Goal: Information Seeking & Learning: Learn about a topic

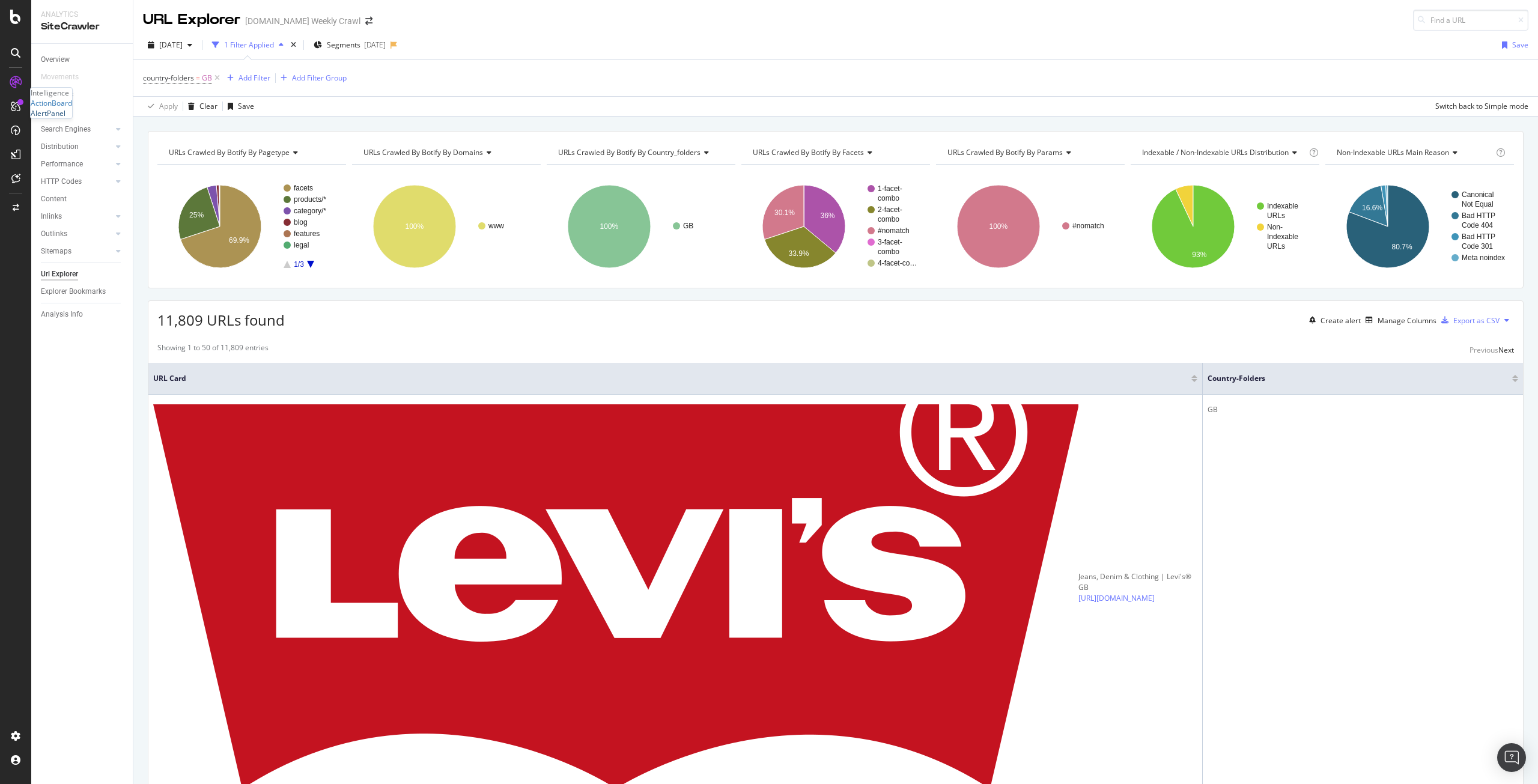
click at [58, 118] on div "AlertPanel" at bounding box center [48, 113] width 35 height 10
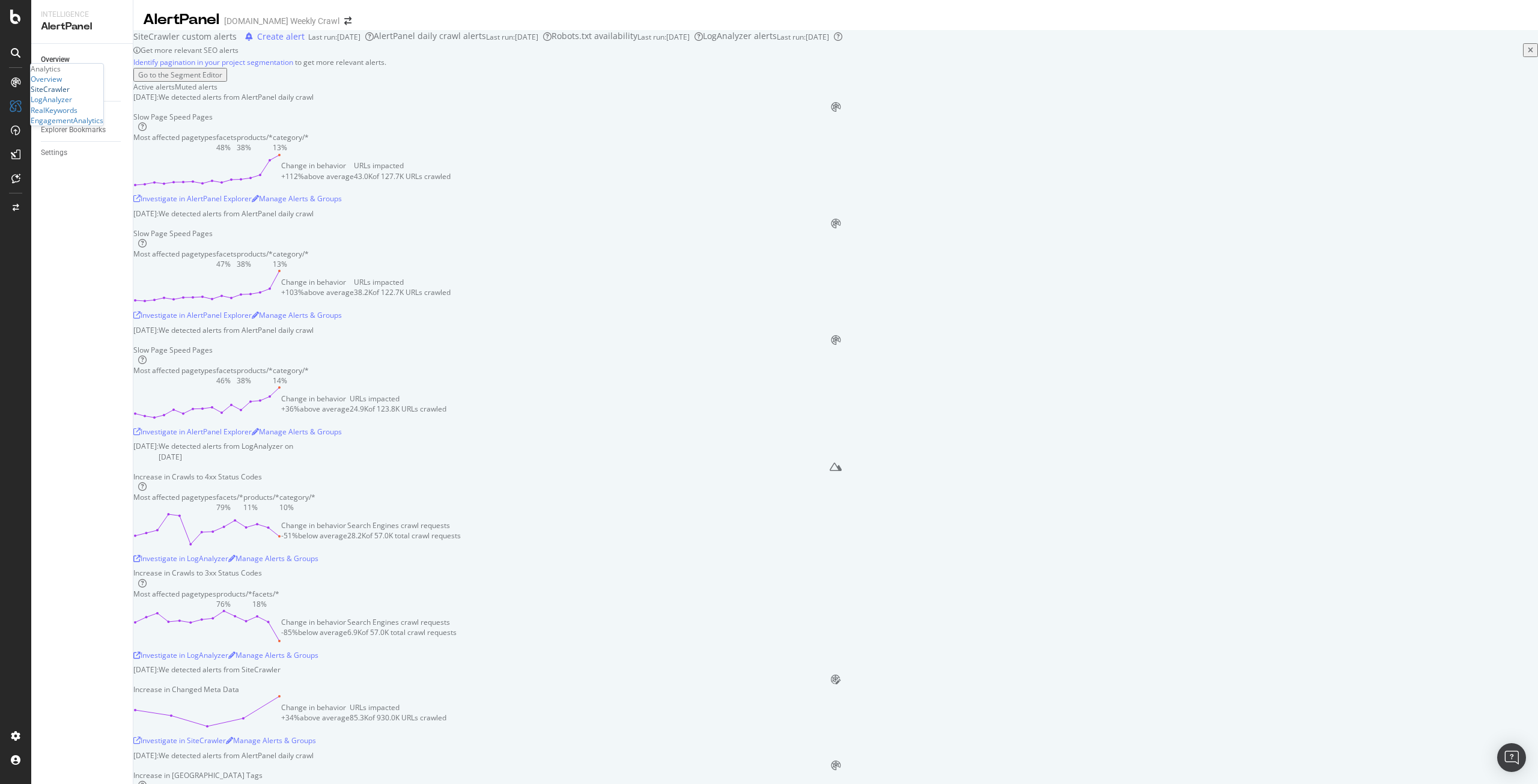
click at [64, 95] on div "SiteCrawler" at bounding box center [50, 89] width 39 height 10
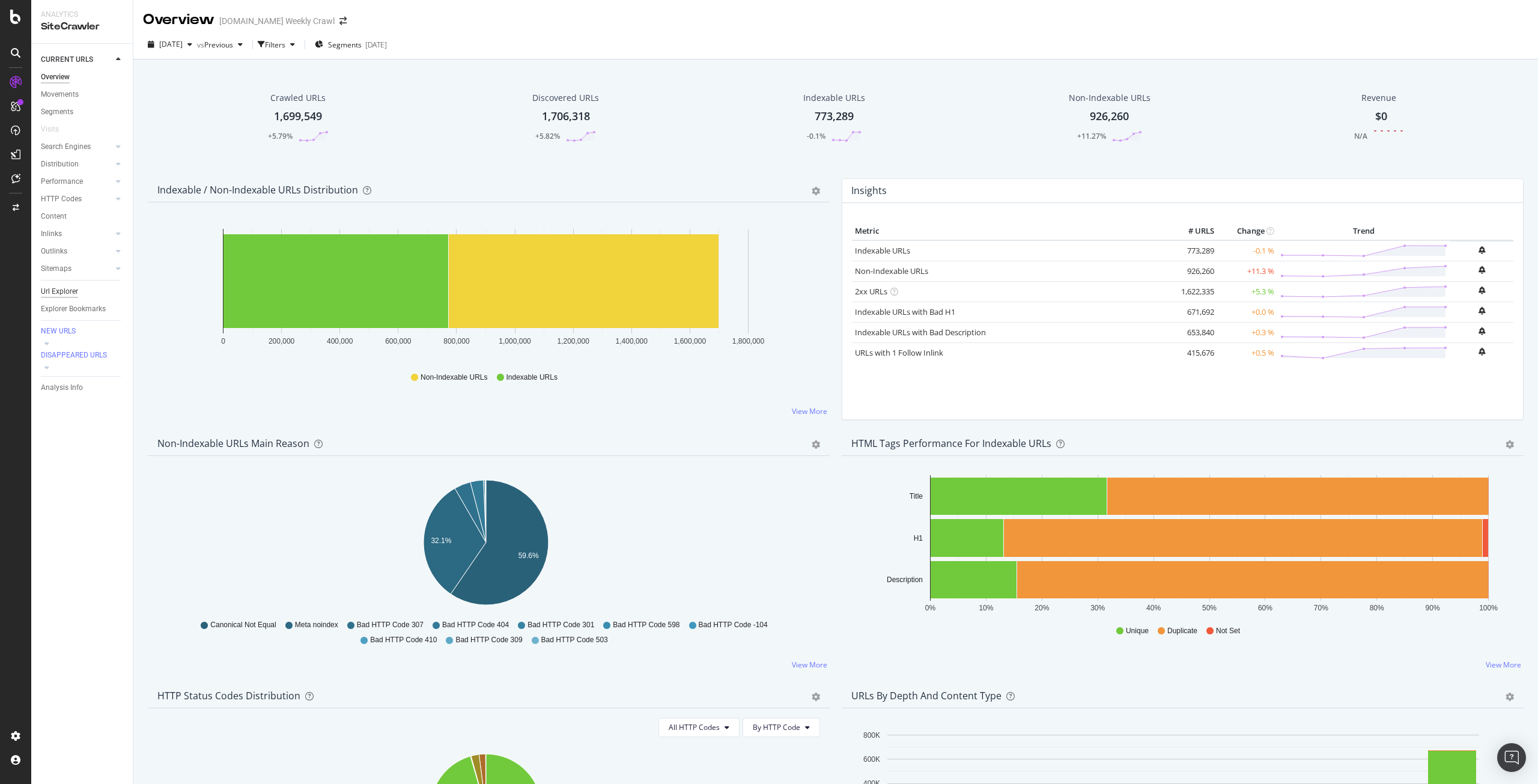
click at [66, 286] on div "Url Explorer" at bounding box center [59, 292] width 37 height 13
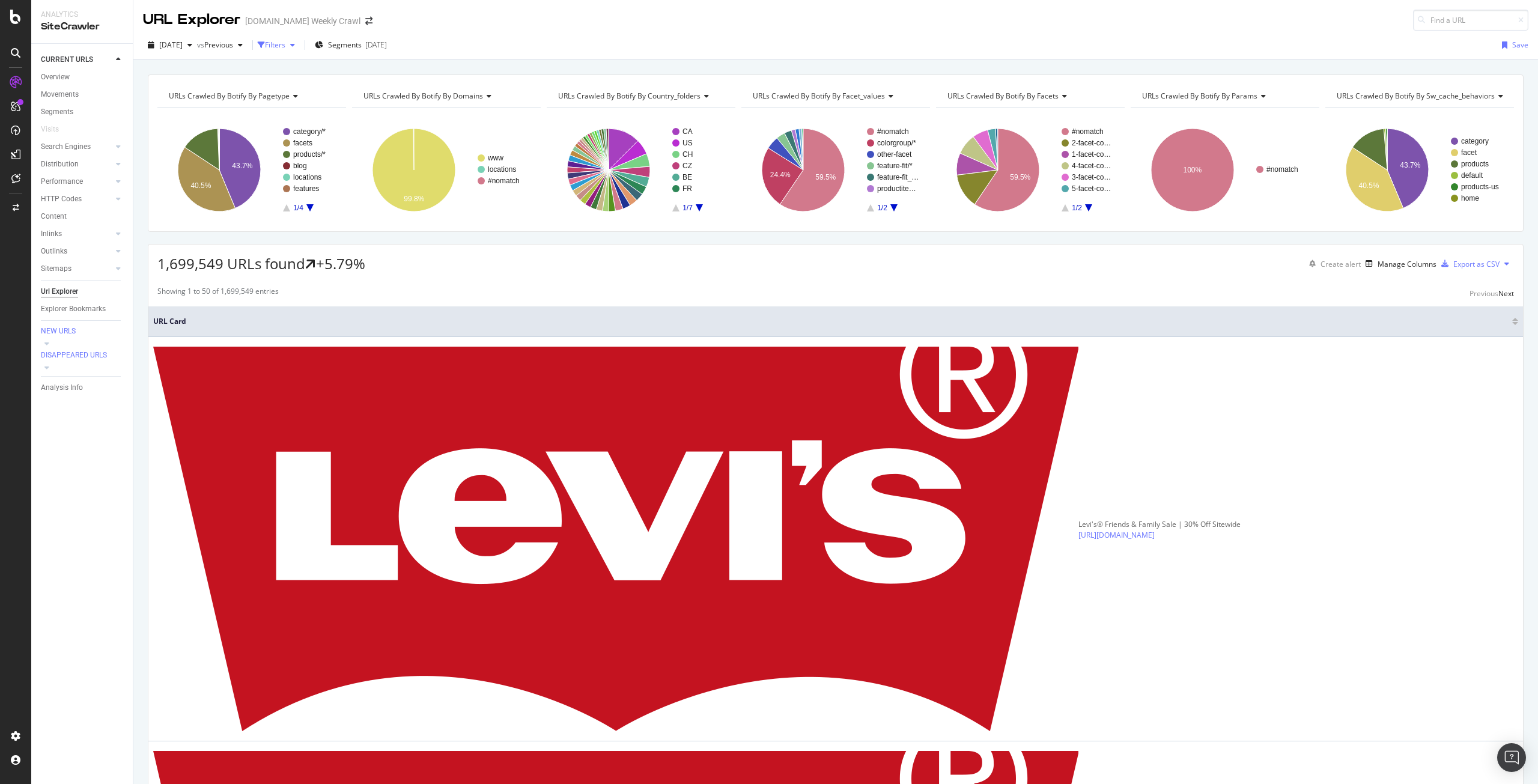
click at [265, 48] on div "button" at bounding box center [261, 45] width 7 height 7
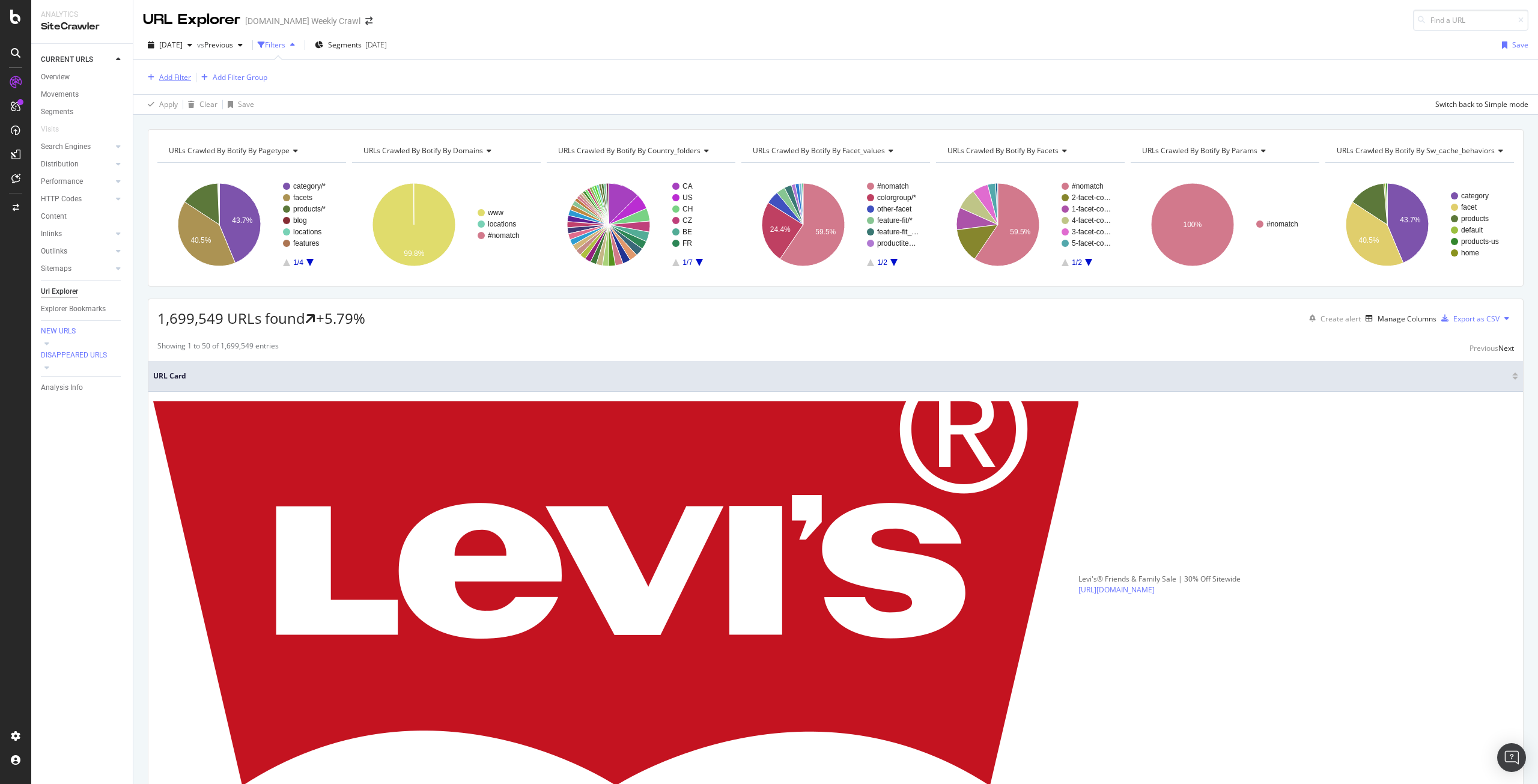
click at [159, 82] on div "Add Filter" at bounding box center [175, 77] width 32 height 10
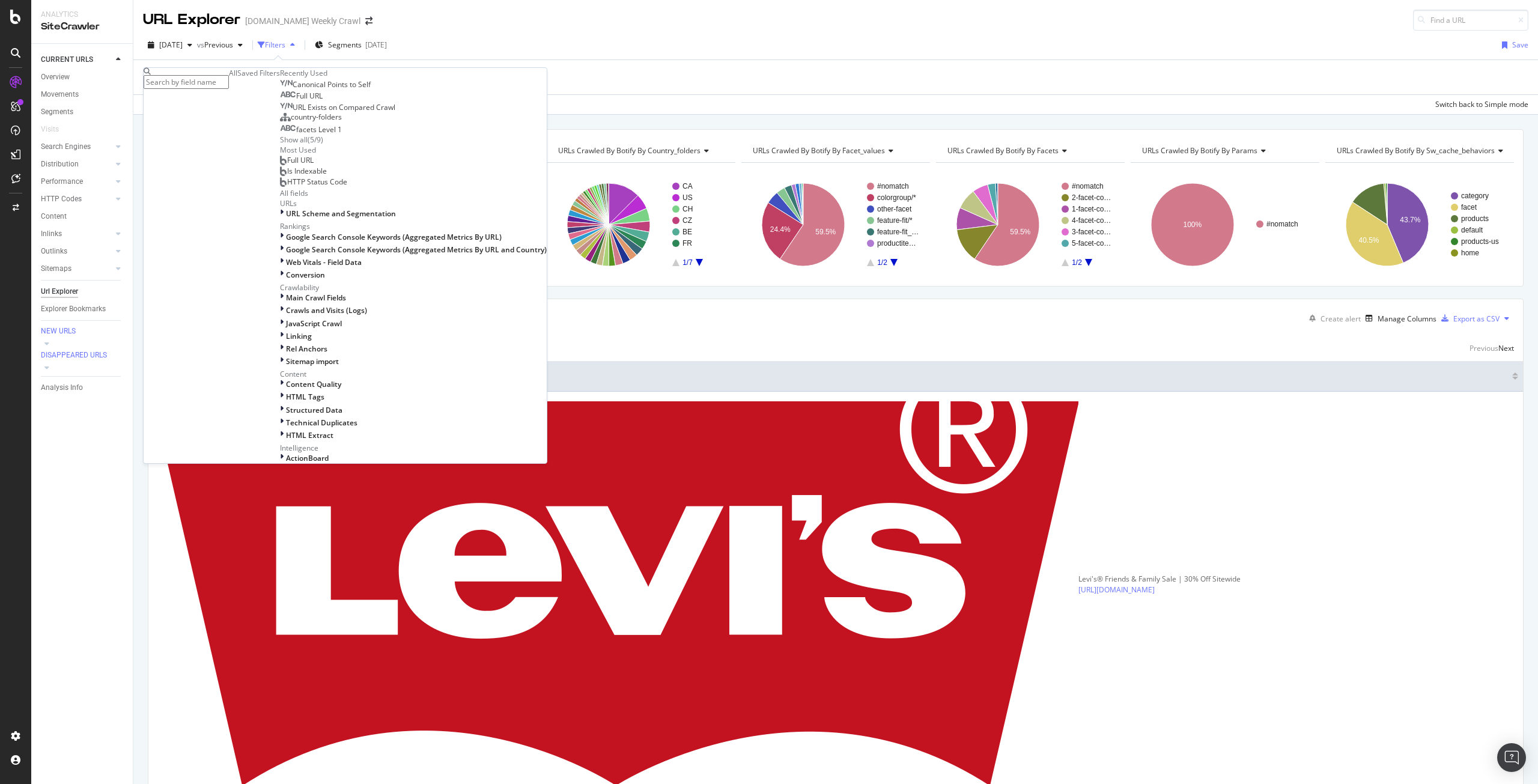
click at [203, 84] on input "text" at bounding box center [186, 82] width 85 height 14
click at [287, 165] on span "Full URL" at bounding box center [300, 160] width 27 height 10
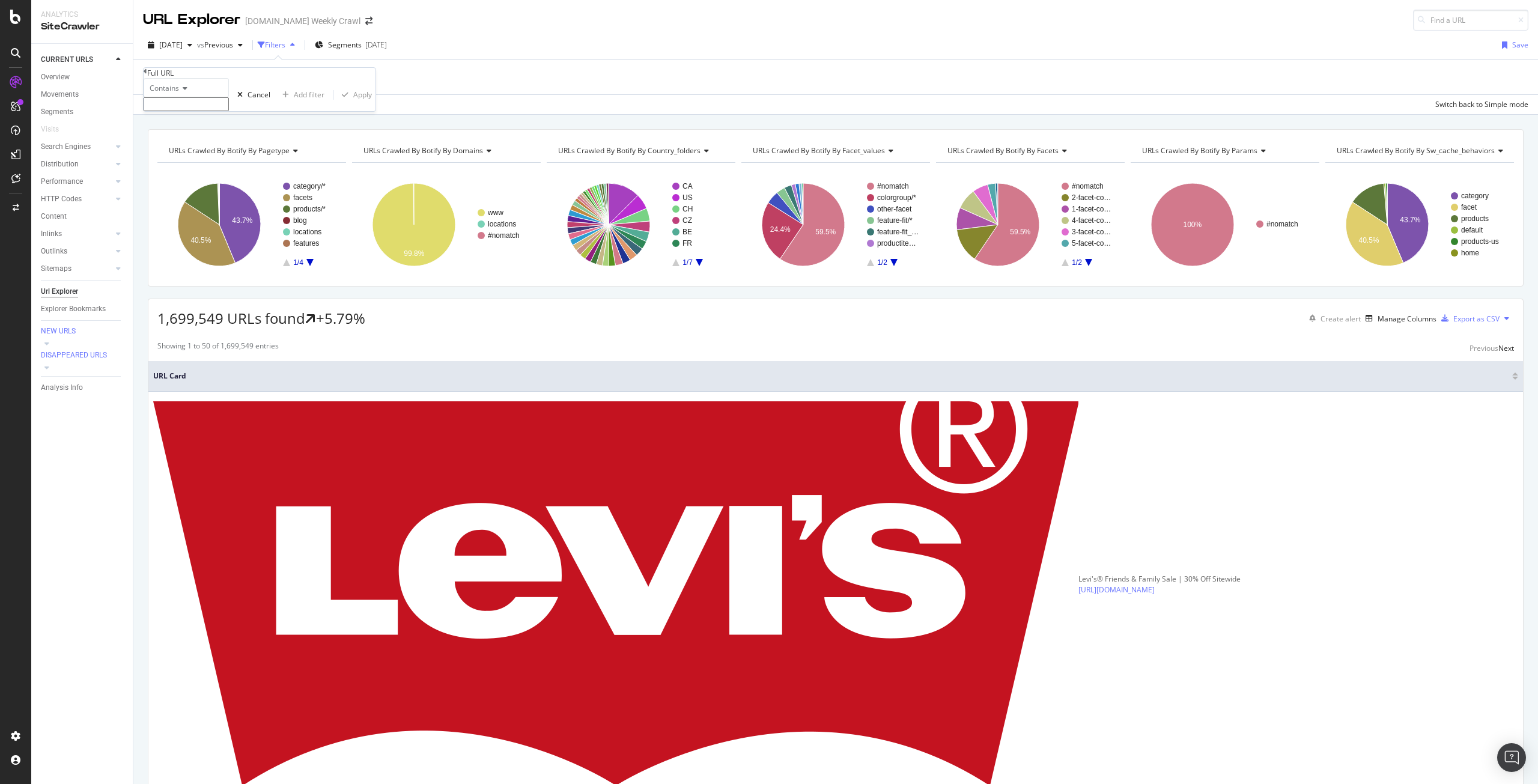
click at [229, 111] on input "text" at bounding box center [186, 104] width 85 height 14
type input "page="
click at [353, 103] on div "Apply" at bounding box center [362, 98] width 18 height 10
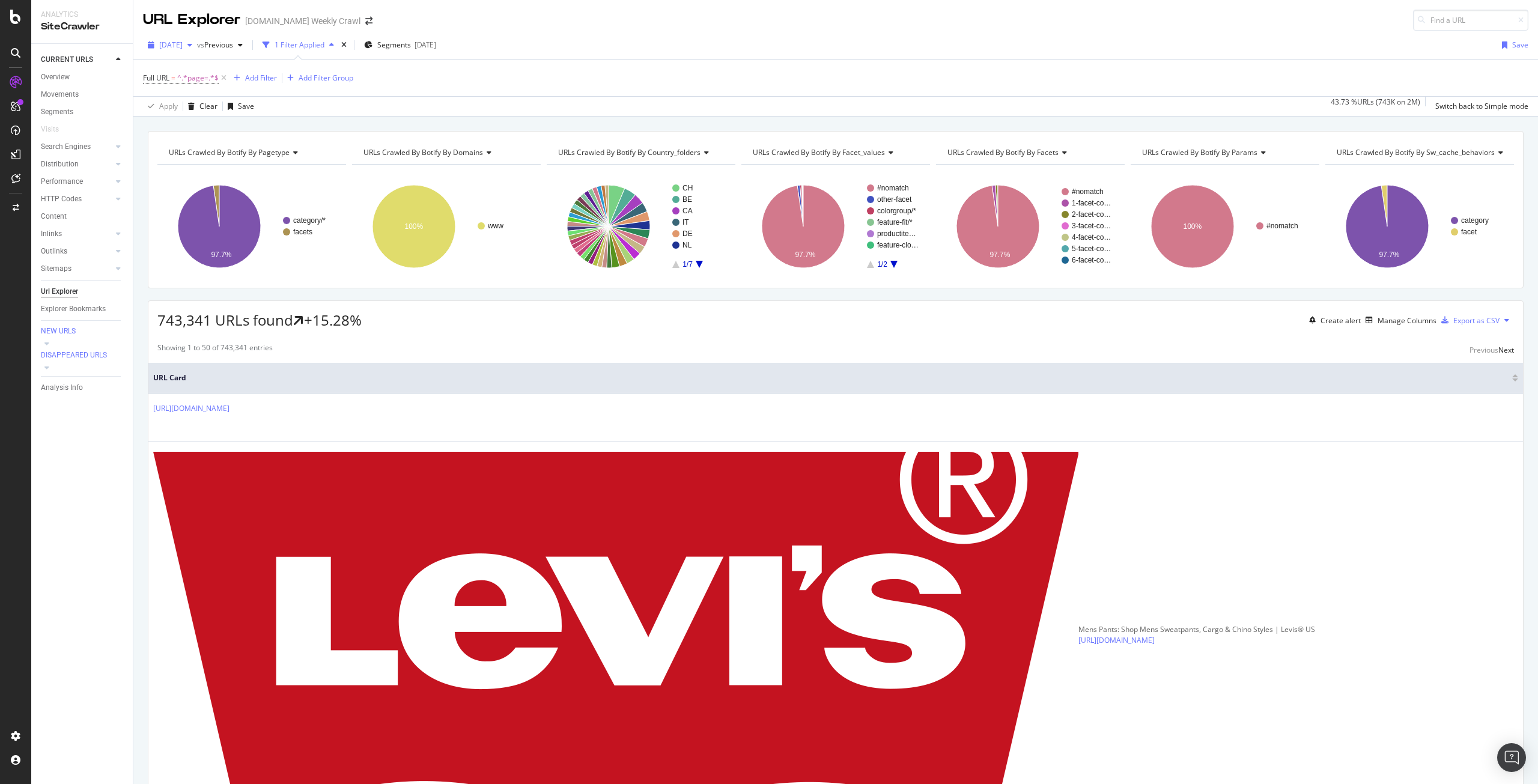
click at [183, 48] on span "2025 Sep. 25th" at bounding box center [171, 44] width 23 height 10
click at [663, 47] on div "2025 Sep. 25th vs Previous 1 Filter Applied Segments 2025-08-06 Save" at bounding box center [835, 47] width 1405 height 24
click at [685, 154] on span "URLs Crawled By Botify By country_folders" at bounding box center [629, 152] width 142 height 10
click at [717, 111] on div "Apply Clear Save 43.73 % URLs ( 743K on 2M ) Switch back to Simple mode" at bounding box center [835, 105] width 1405 height 20
click at [436, 47] on div "2025-08-06" at bounding box center [425, 44] width 22 height 10
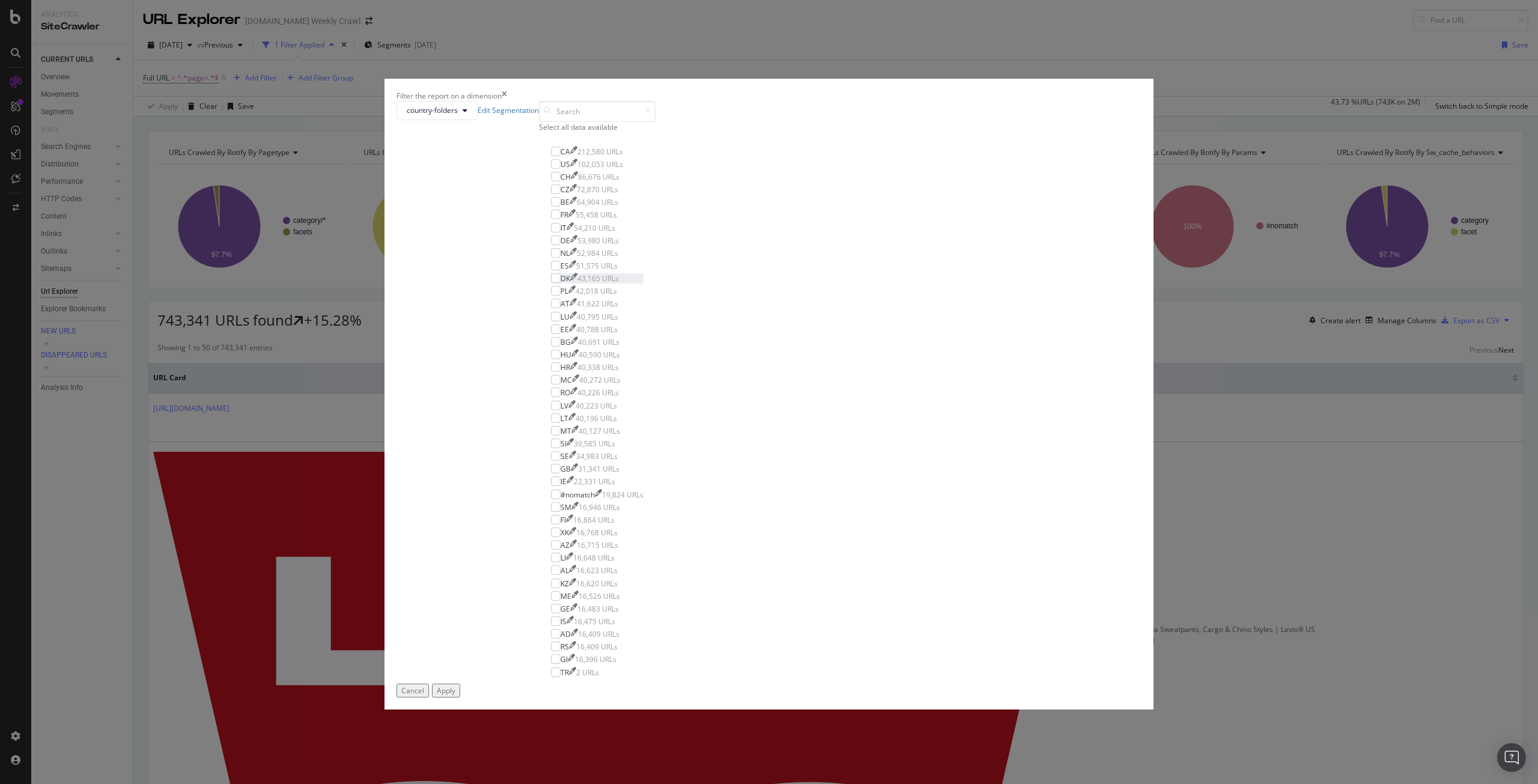
scroll to position [243, 0]
click at [656, 122] on input "modal" at bounding box center [597, 111] width 116 height 21
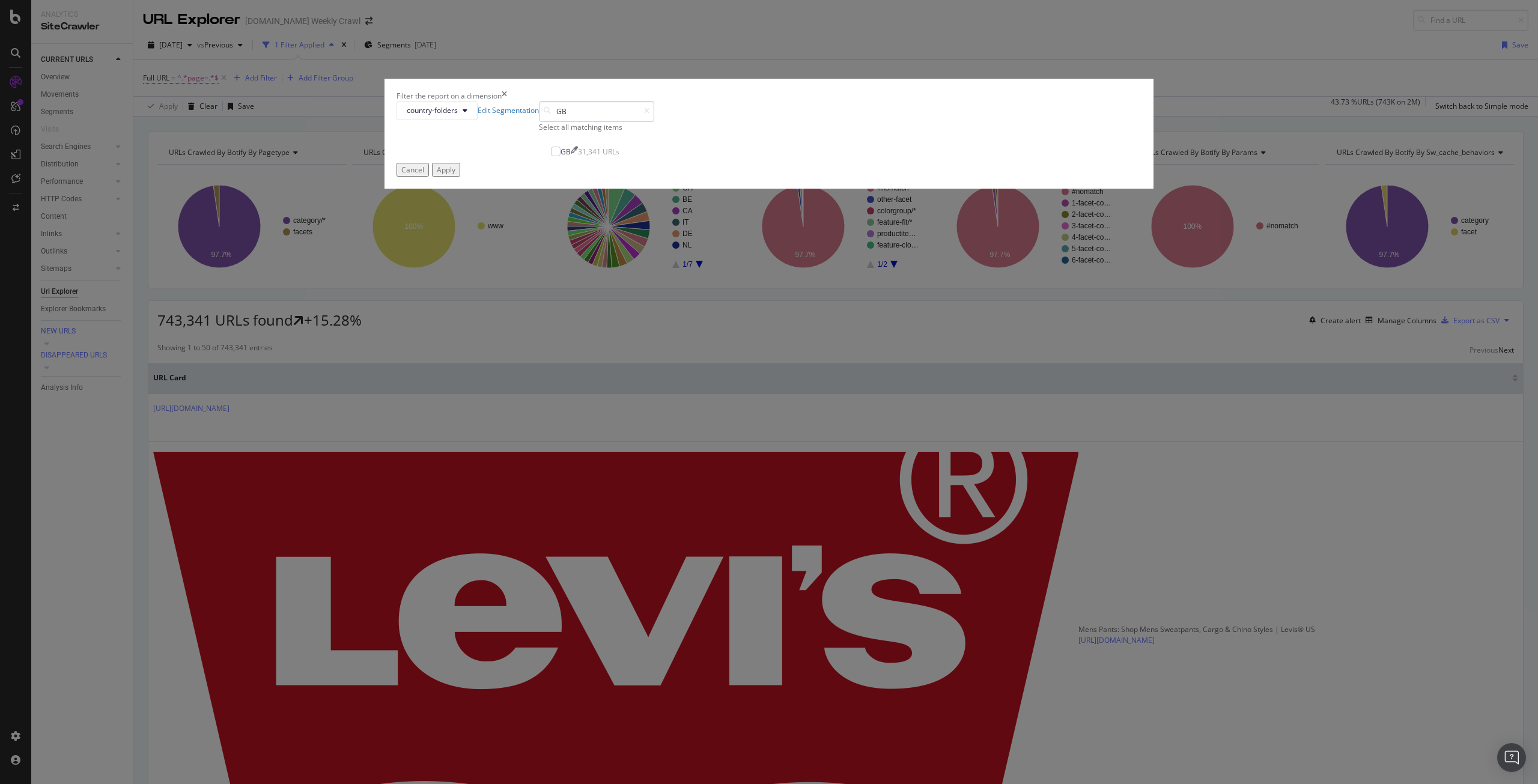
scroll to position [0, 0]
type input "GB"
click at [561, 156] on div "modal" at bounding box center [556, 152] width 10 height 10
click at [461, 177] on button "Apply" at bounding box center [446, 169] width 29 height 14
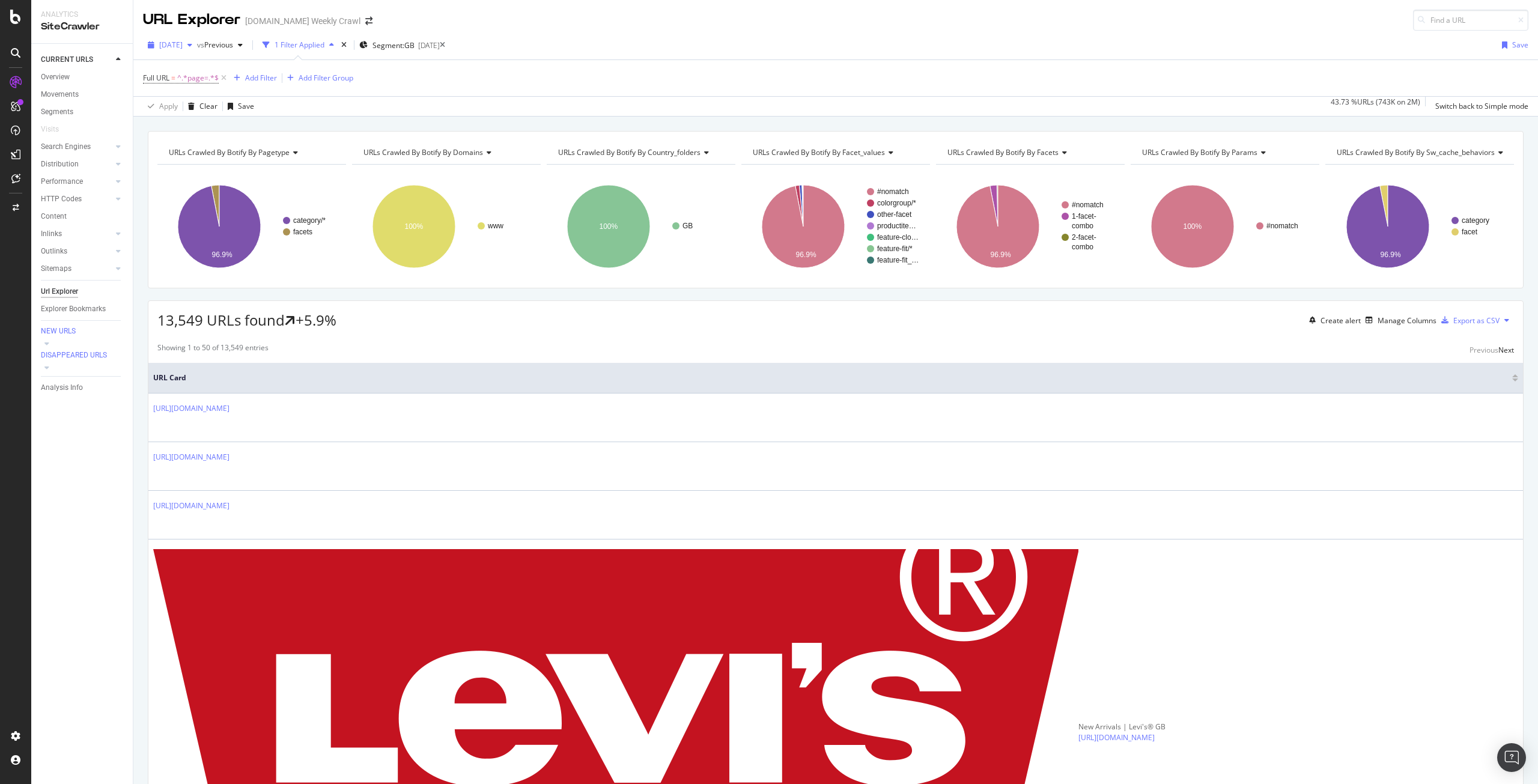
click at [193, 47] on icon "button" at bounding box center [190, 45] width 5 height 7
click at [210, 109] on div "2025 Sep. 18th" at bounding box center [193, 111] width 65 height 11
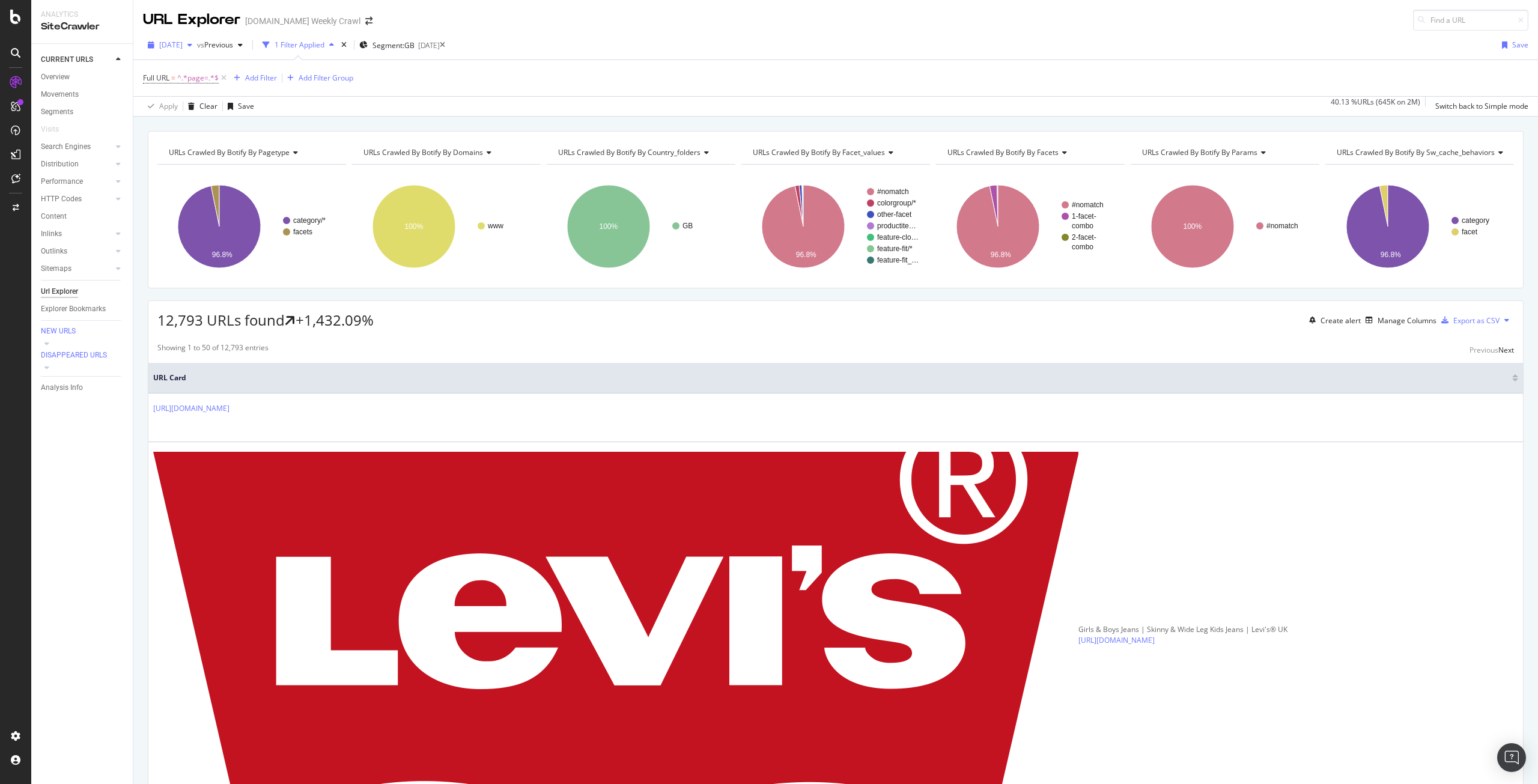
click at [183, 46] on span "2025 Sep. 18th" at bounding box center [171, 44] width 23 height 10
click at [198, 116] on div "2025 Aug. 28th" at bounding box center [193, 111] width 65 height 11
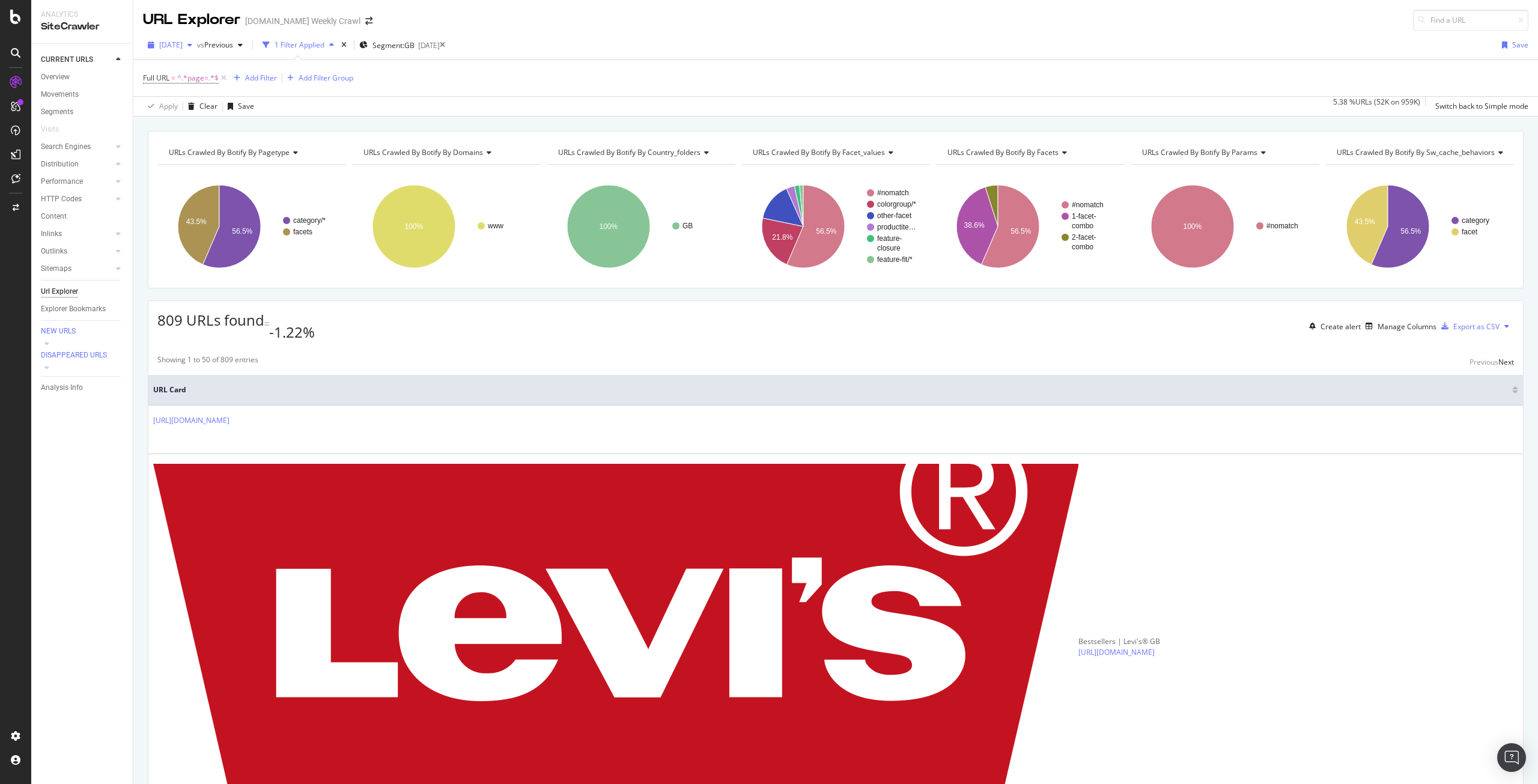
click at [183, 46] on span "2025 Aug. 28th" at bounding box center [171, 44] width 23 height 10
click at [456, 69] on div "Full URL = ^.*page=.*$ Add Filter Add Filter Group" at bounding box center [835, 78] width 1386 height 36
click at [197, 38] on div "2025 Aug. 28th" at bounding box center [169, 45] width 54 height 18
click at [207, 123] on div "2025 Sep. 4th" at bounding box center [193, 122] width 65 height 11
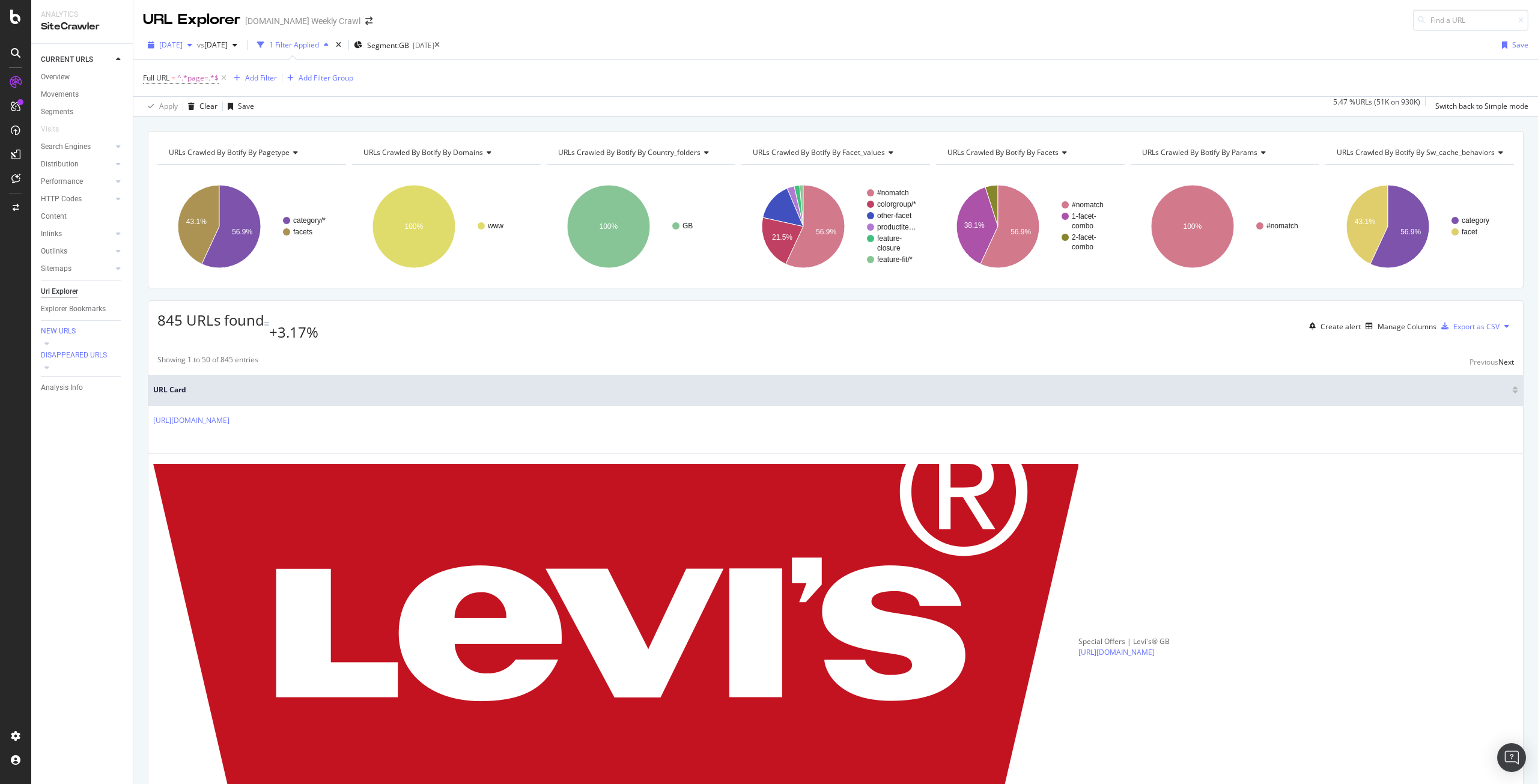
click at [183, 42] on span "2025 Sep. 4th" at bounding box center [171, 44] width 23 height 10
click at [201, 127] on div "2025 Sep. 11th" at bounding box center [193, 133] width 65 height 11
click at [197, 44] on div "button" at bounding box center [190, 45] width 14 height 7
click at [205, 104] on div "2025 Sep. 18th 1.6M URLs" at bounding box center [222, 110] width 143 height 18
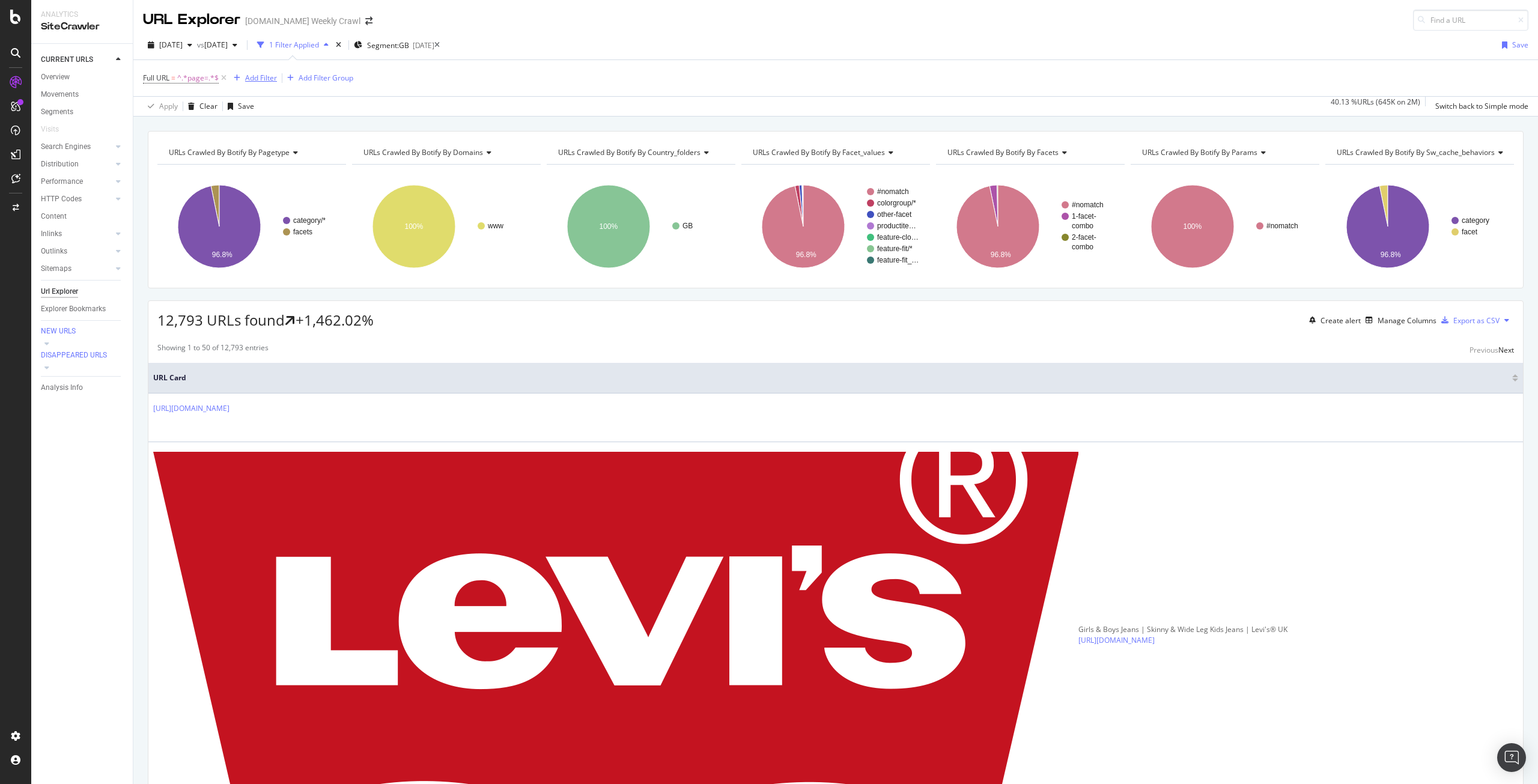
click at [244, 75] on div "button" at bounding box center [237, 78] width 16 height 7
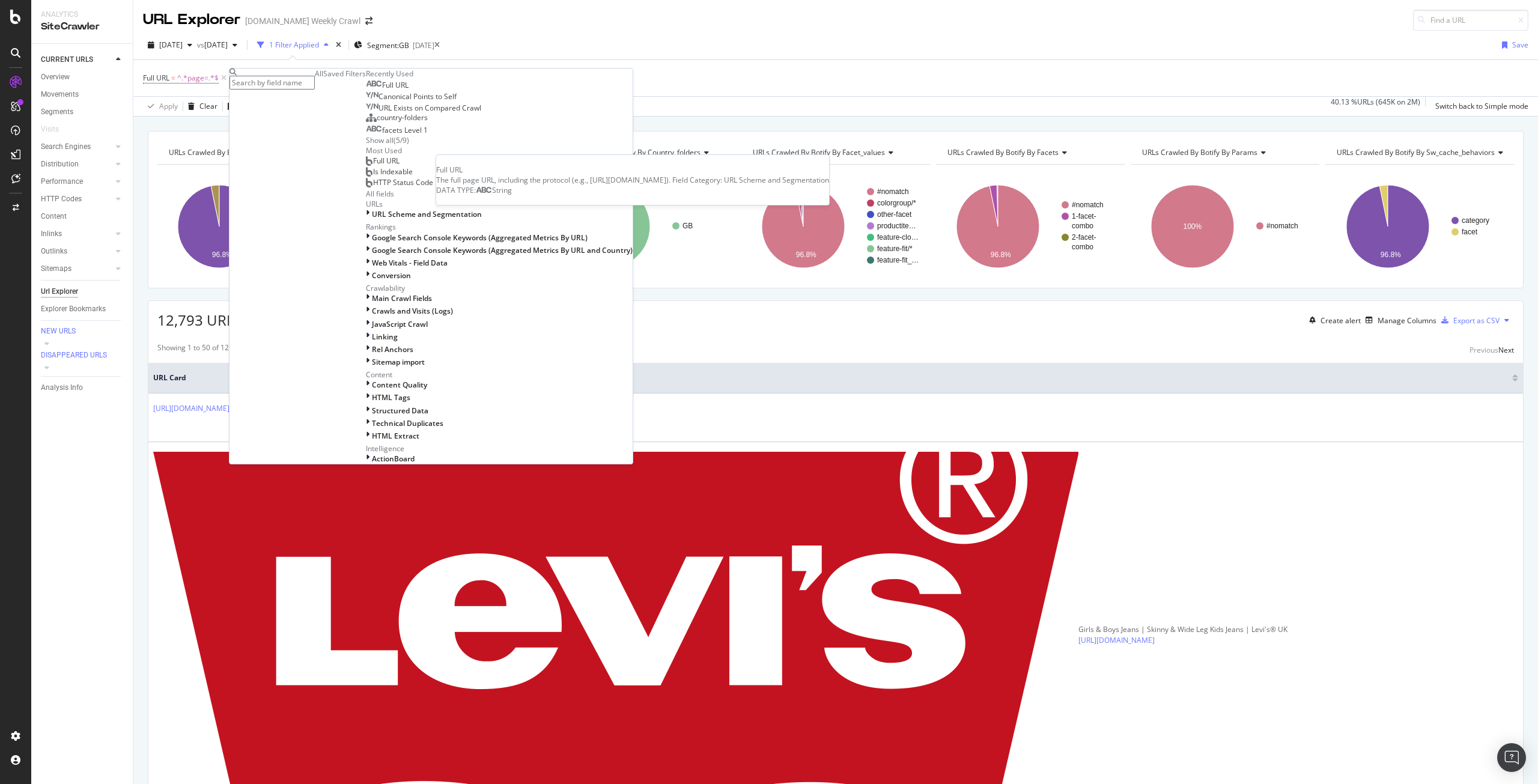
click at [382, 90] on span "Full URL" at bounding box center [395, 84] width 27 height 10
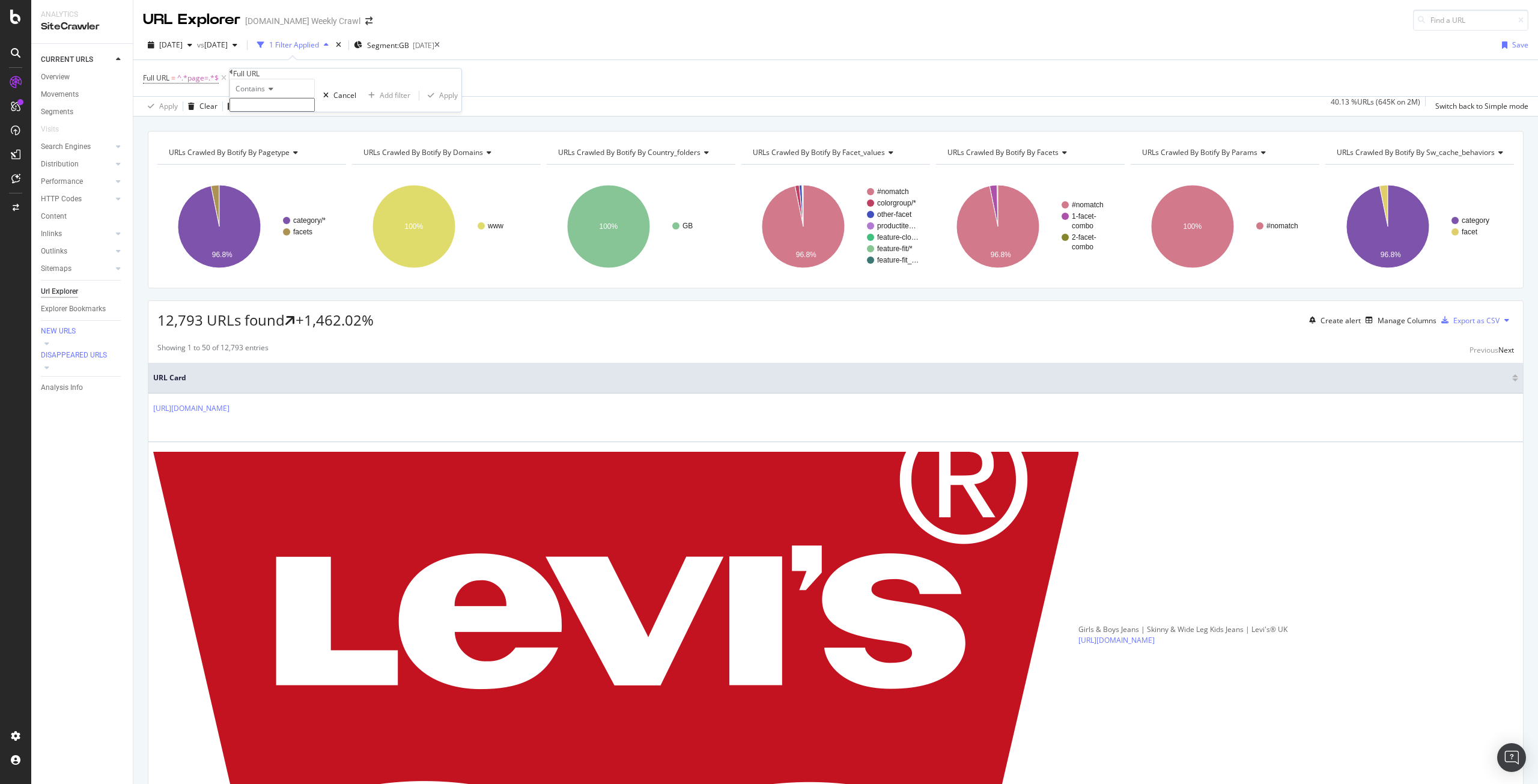
click at [307, 112] on input "text" at bounding box center [271, 105] width 85 height 14
type input "13"
click at [439, 104] on div "Apply" at bounding box center [448, 99] width 18 height 10
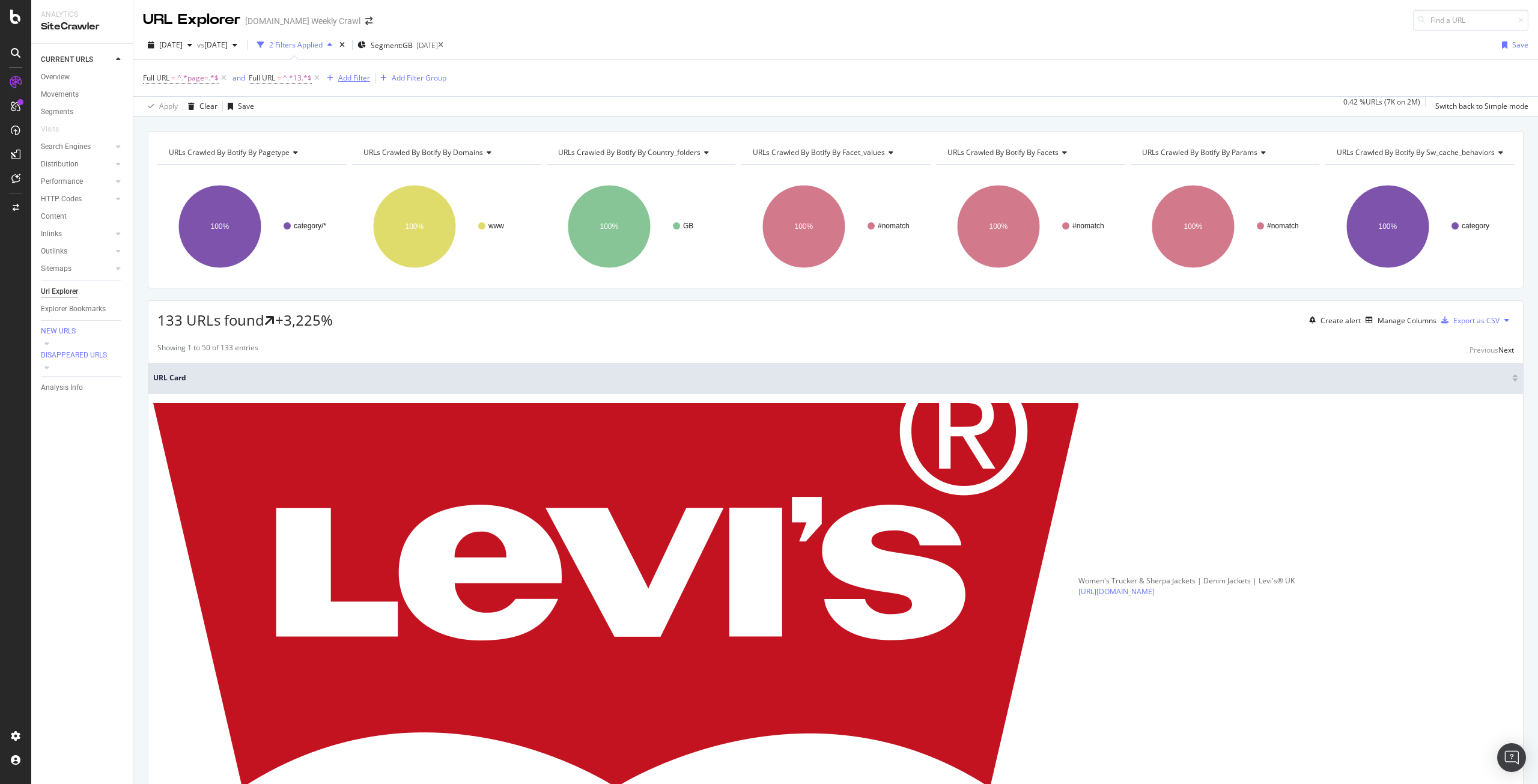
click at [360, 75] on div "Add Filter" at bounding box center [354, 78] width 32 height 10
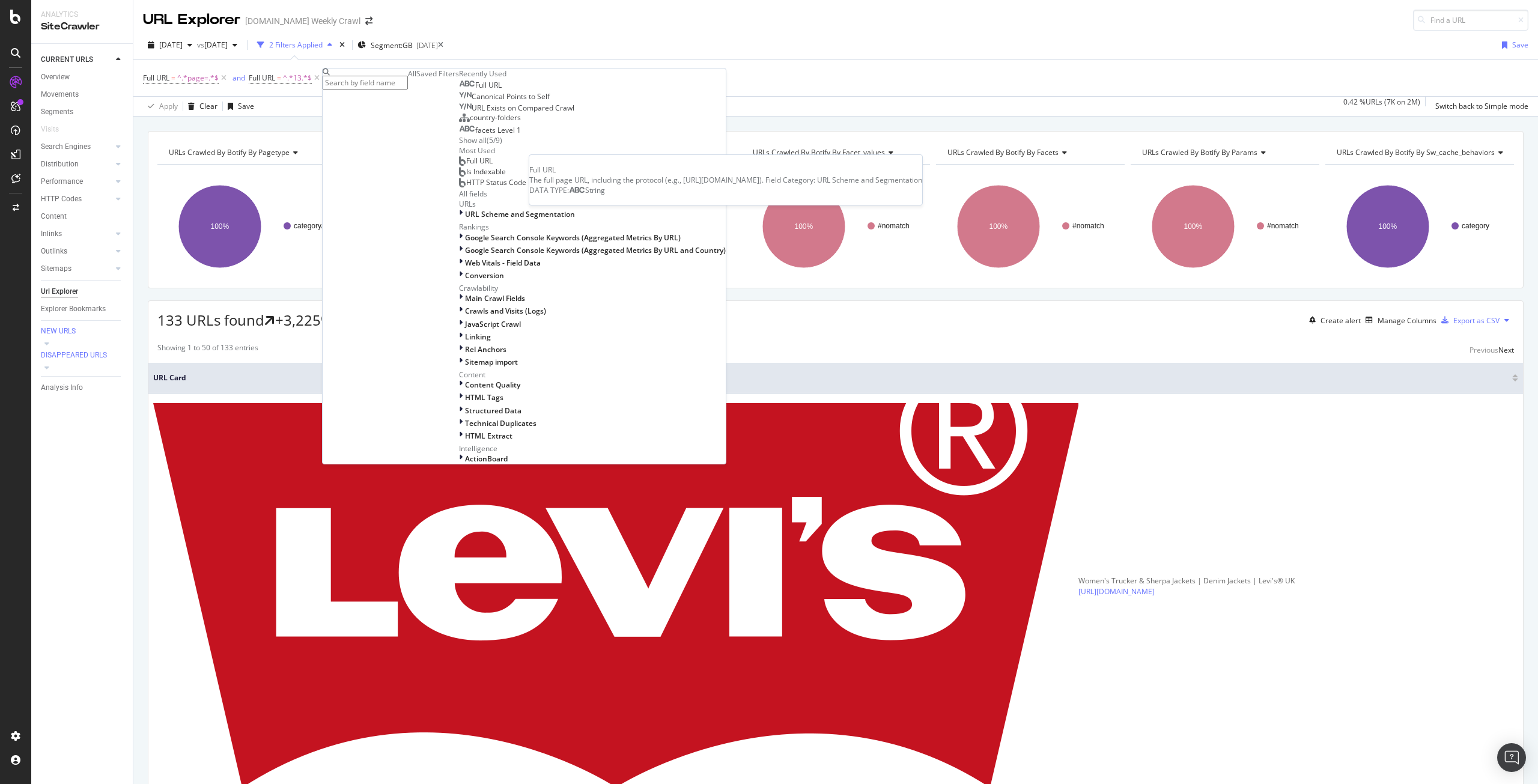
click at [475, 90] on span "Full URL" at bounding box center [488, 84] width 27 height 10
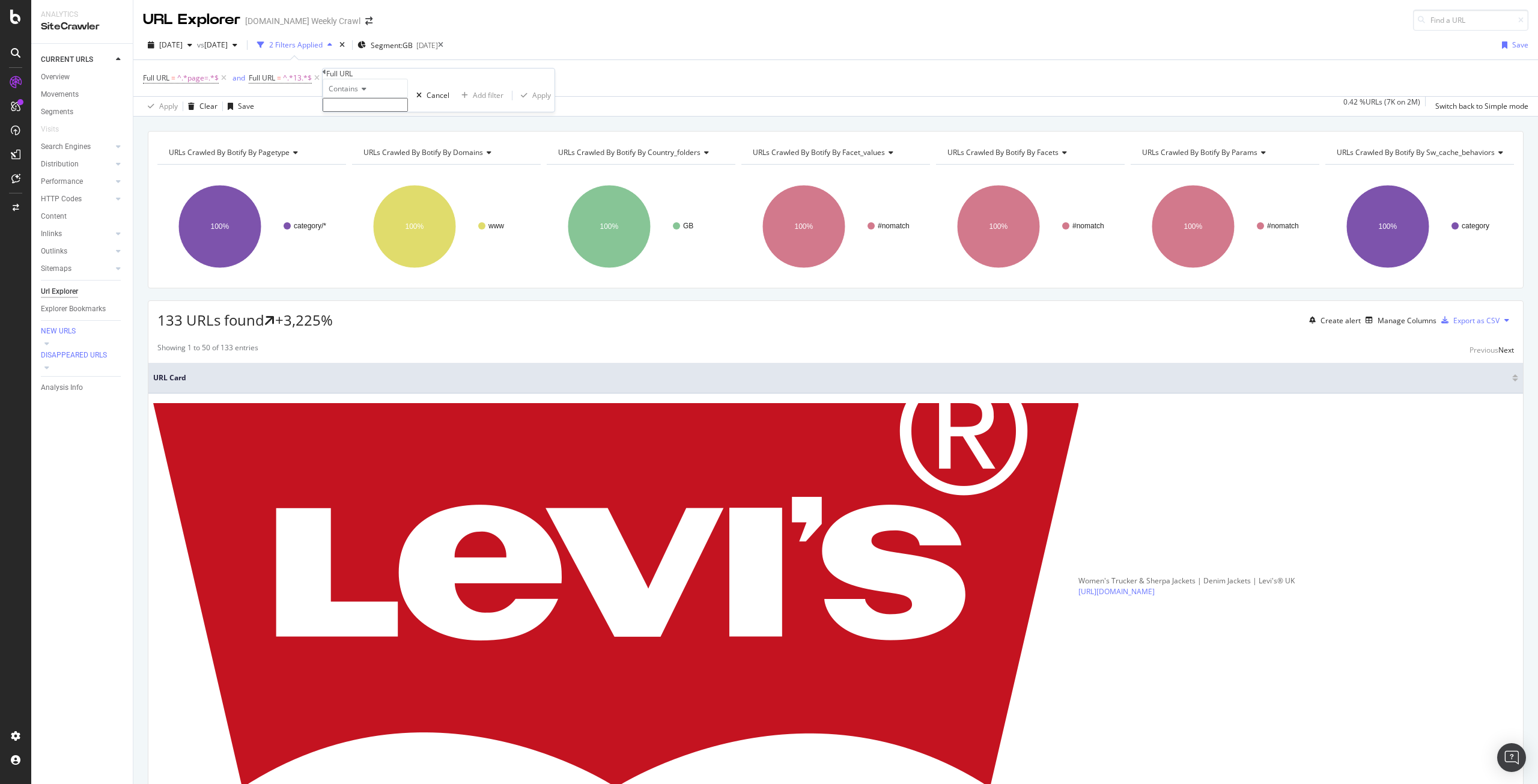
click at [358, 94] on span "Contains" at bounding box center [343, 88] width 29 height 10
click at [373, 198] on span "Doesn't contain" at bounding box center [352, 192] width 52 height 10
click at [408, 112] on input "text" at bounding box center [365, 105] width 85 height 14
type input "%2F"
click at [516, 103] on div "button" at bounding box center [524, 99] width 16 height 7
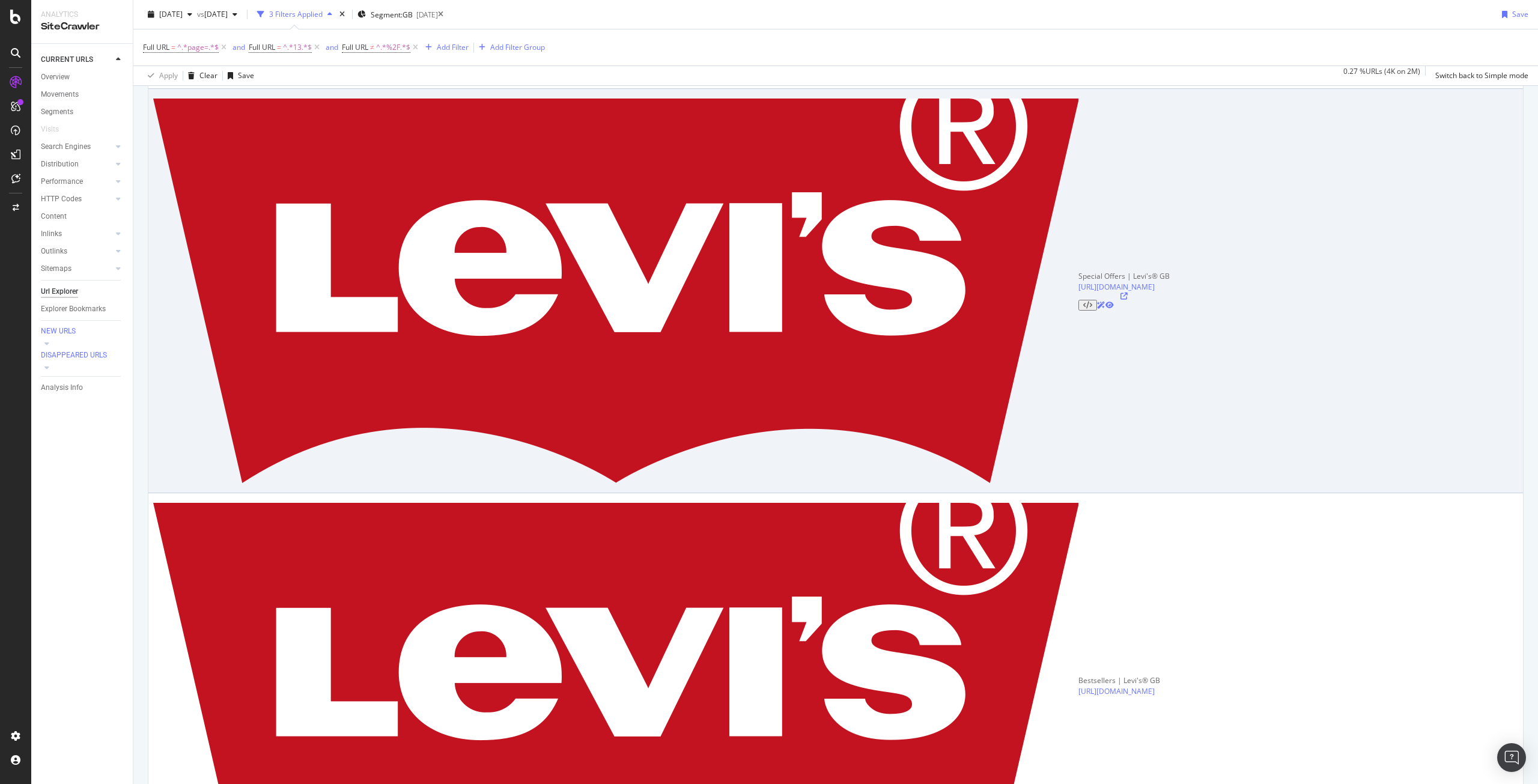
scroll to position [709, 0]
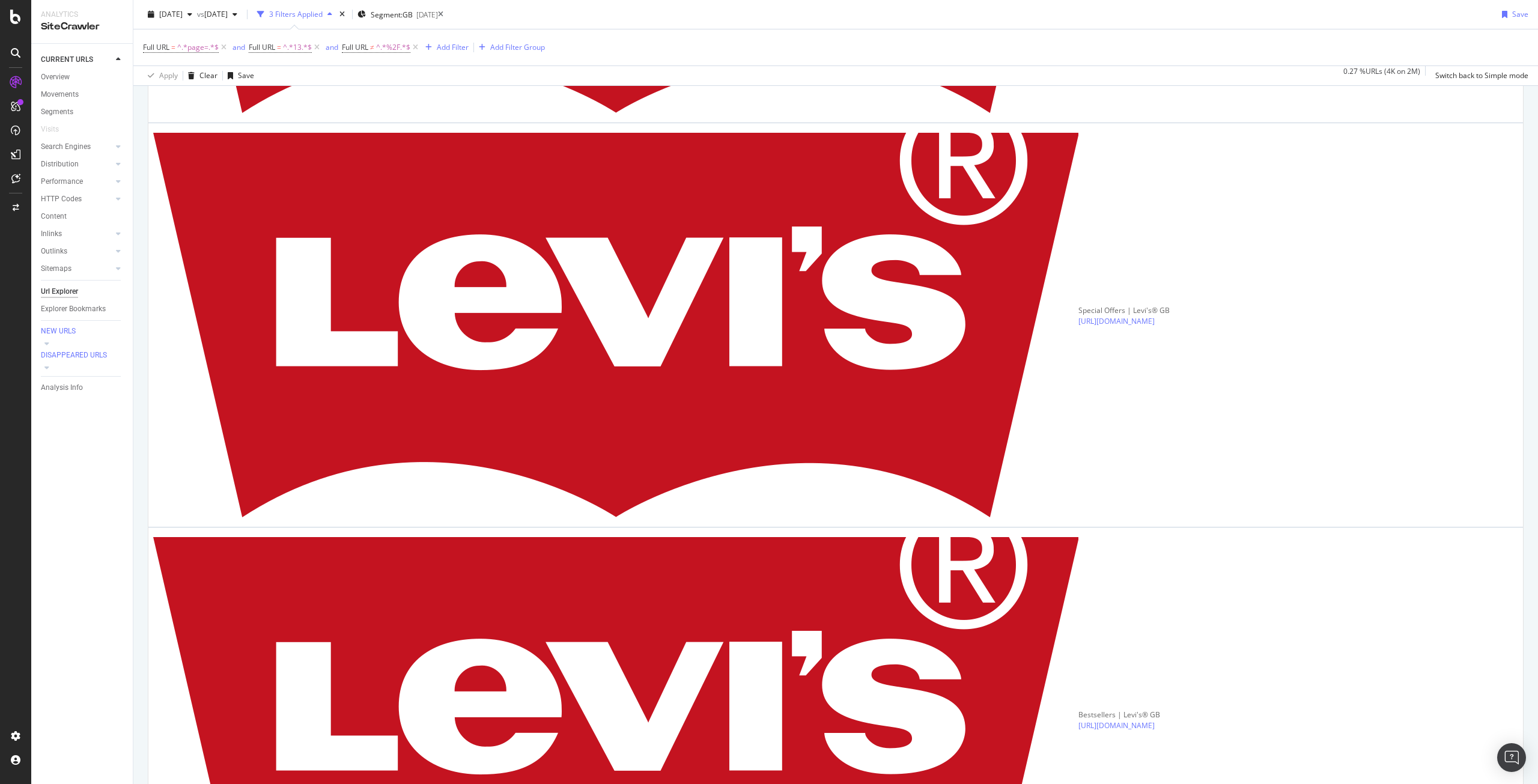
scroll to position [674, 0]
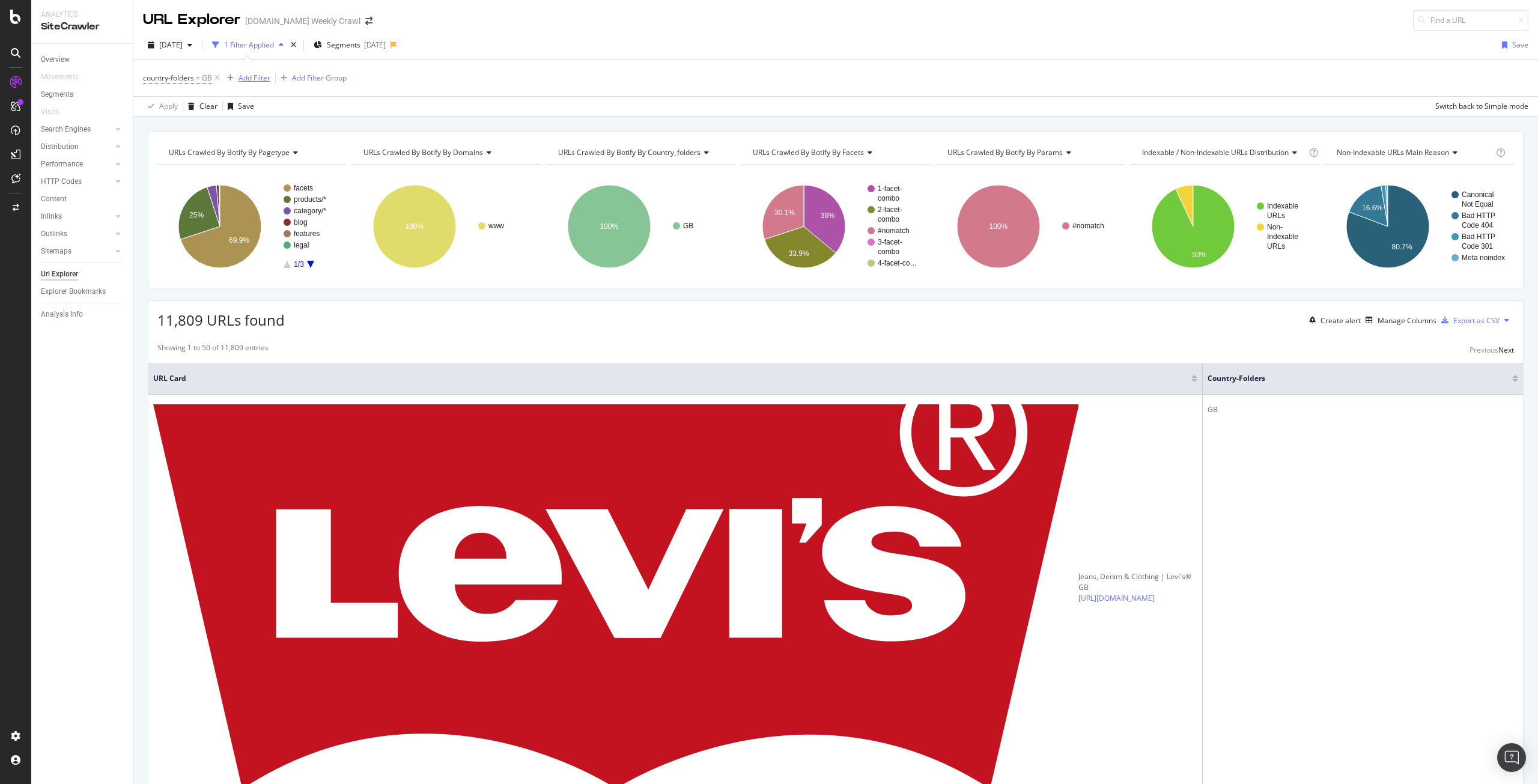
click at [260, 79] on div "Add Filter" at bounding box center [254, 78] width 32 height 10
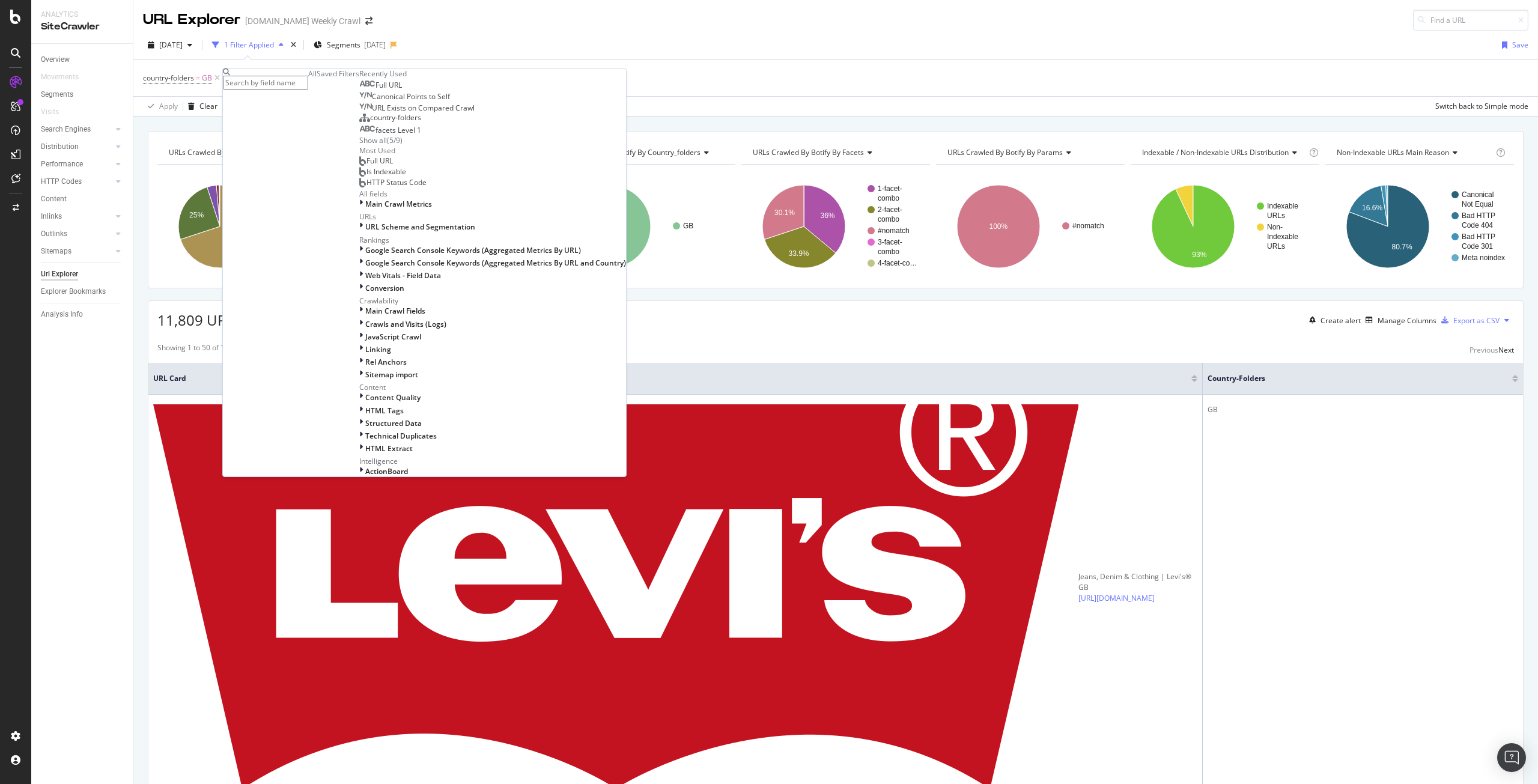
click at [359, 90] on div "Full URL" at bounding box center [380, 85] width 43 height 10
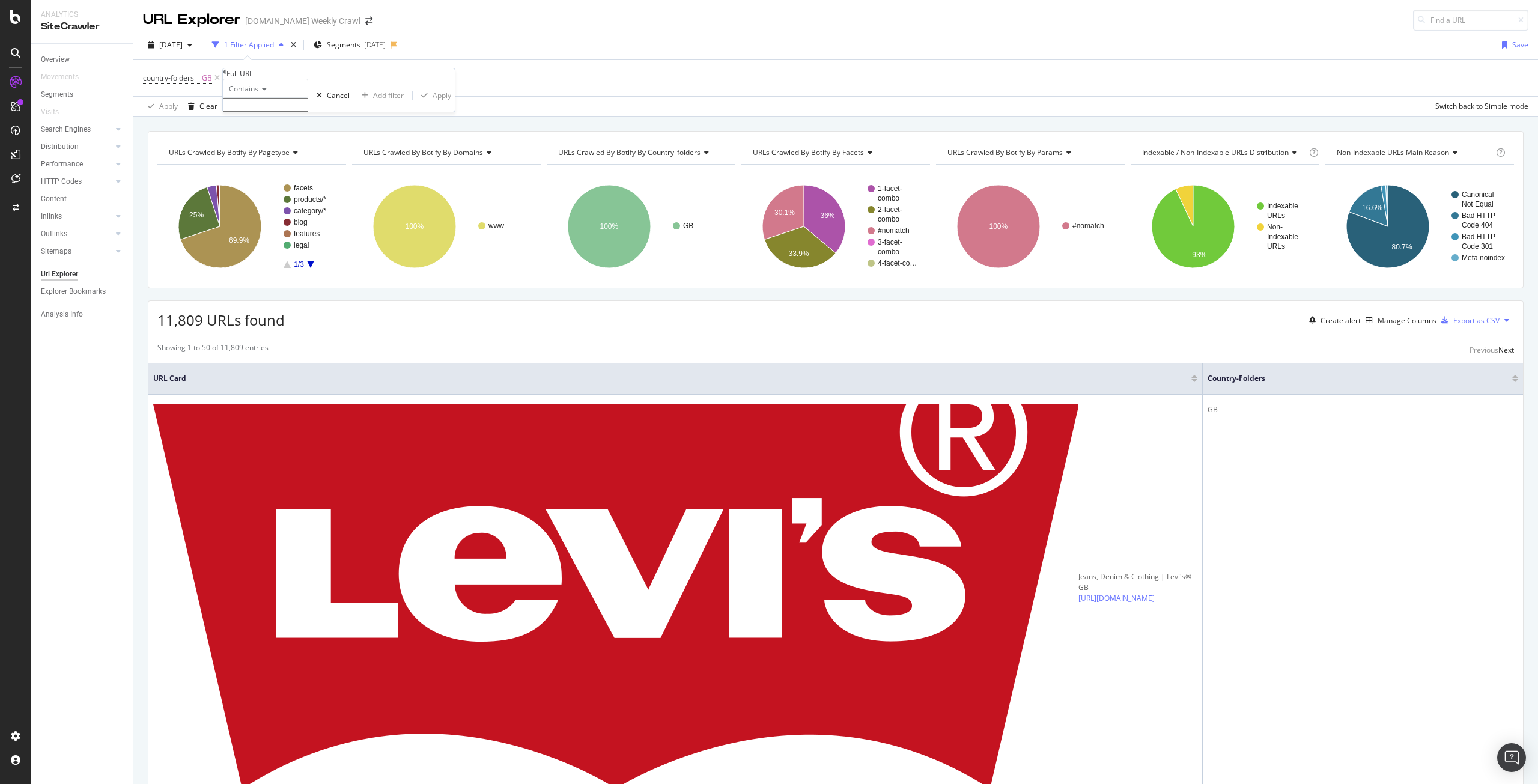
click at [308, 112] on input "text" at bounding box center [265, 105] width 85 height 14
type input "page="
click at [433, 104] on div "Apply" at bounding box center [441, 99] width 18 height 10
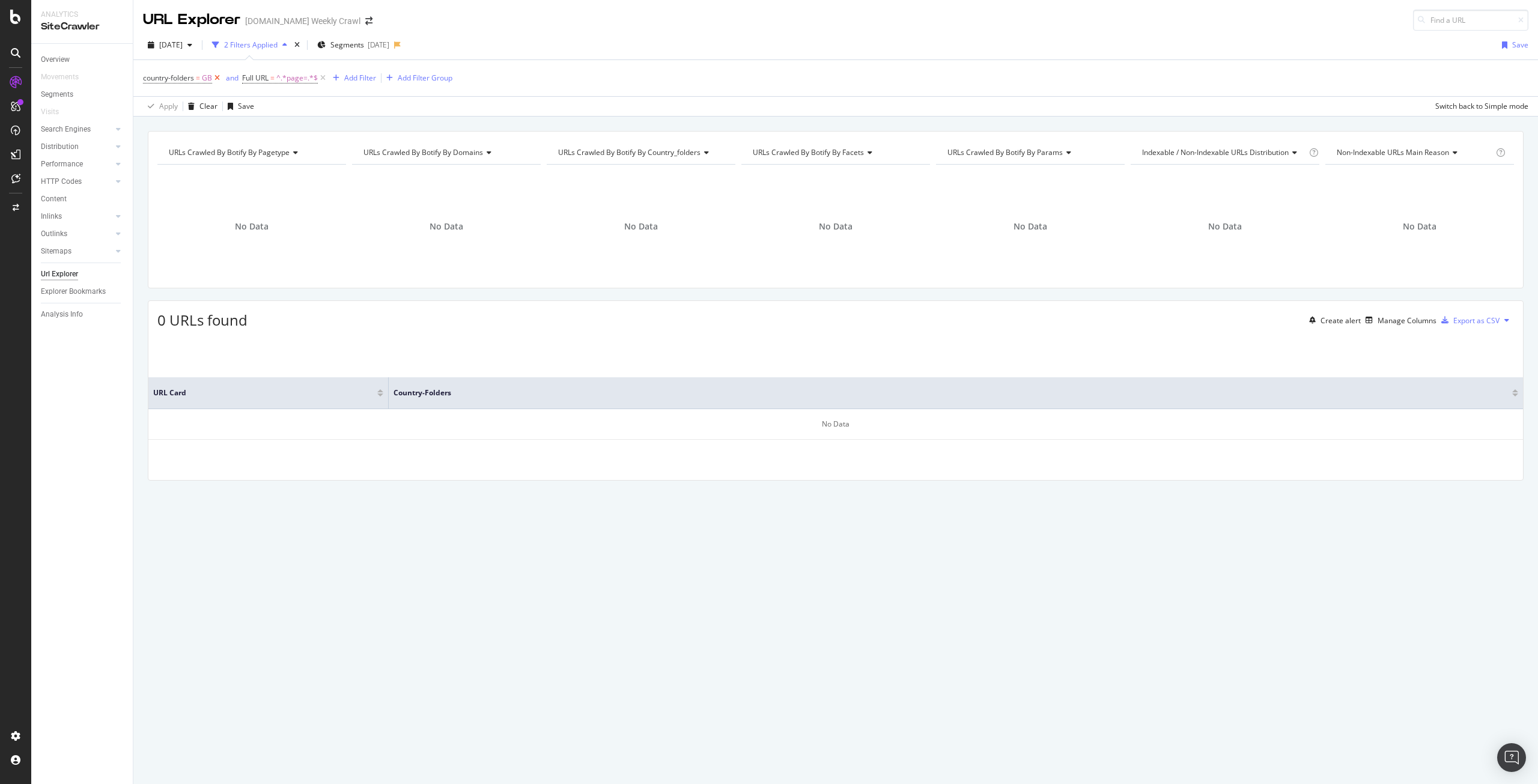
click at [219, 79] on icon at bounding box center [217, 78] width 10 height 12
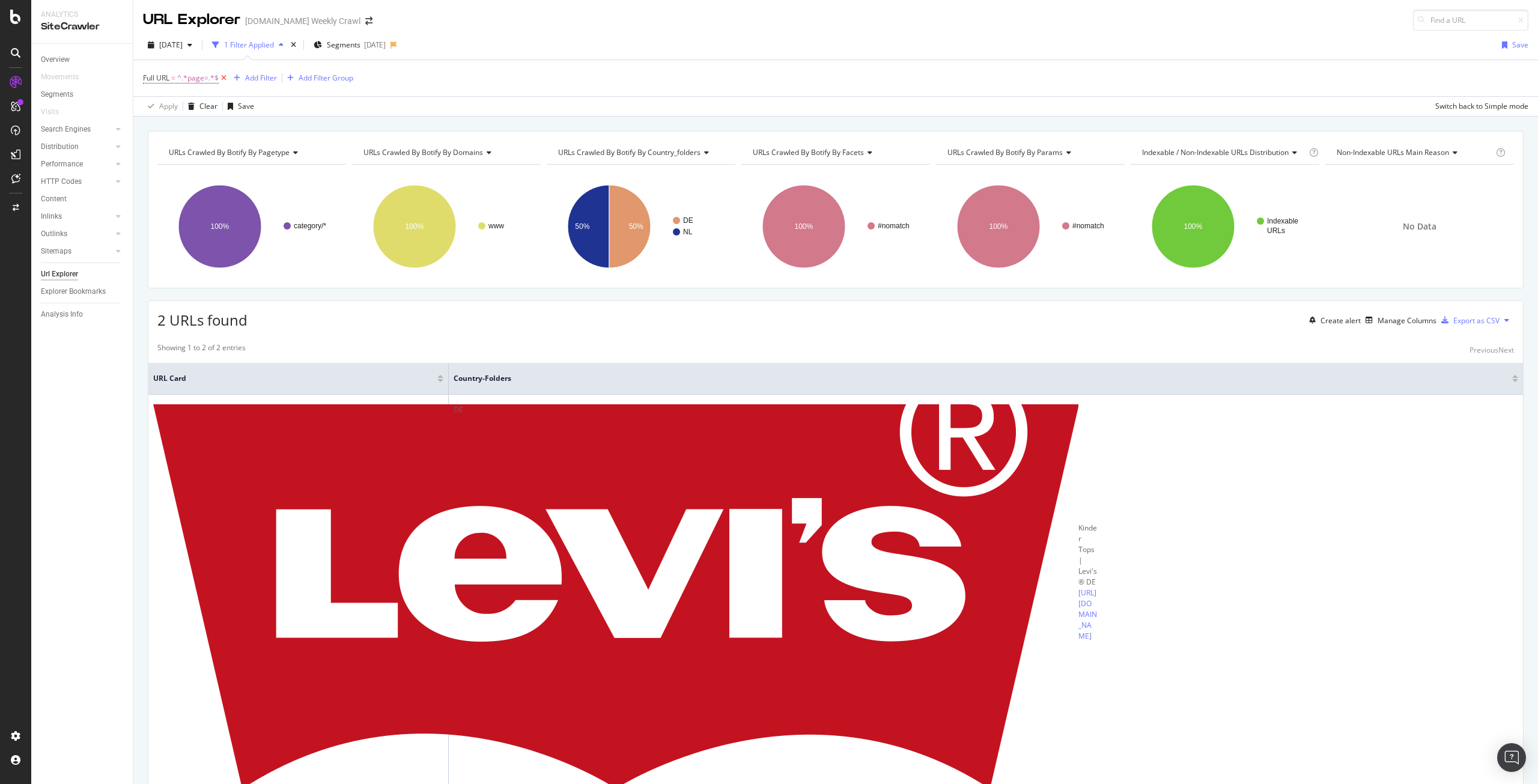
click at [226, 80] on icon at bounding box center [224, 78] width 10 height 12
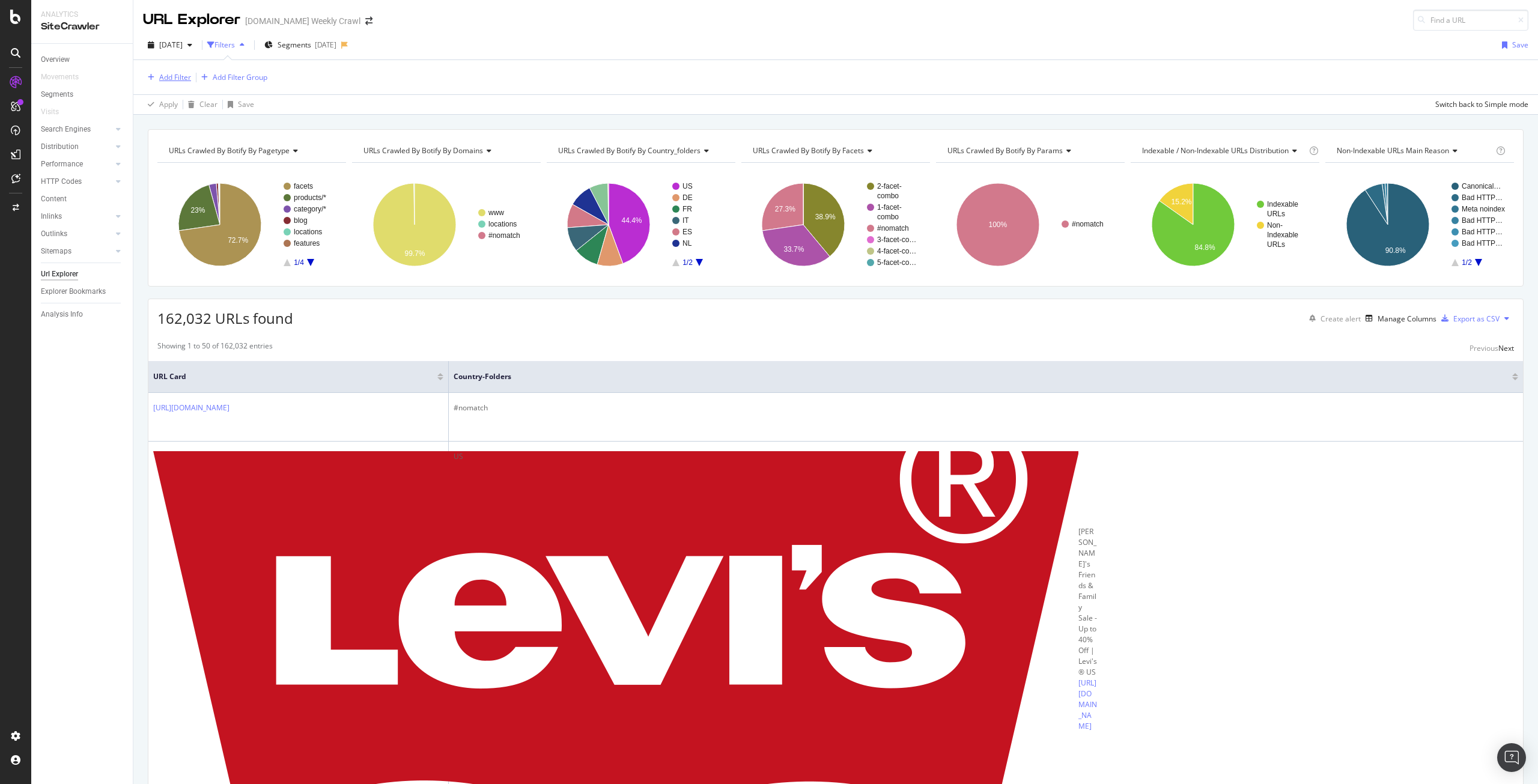
click at [178, 75] on div "Add Filter" at bounding box center [175, 77] width 32 height 10
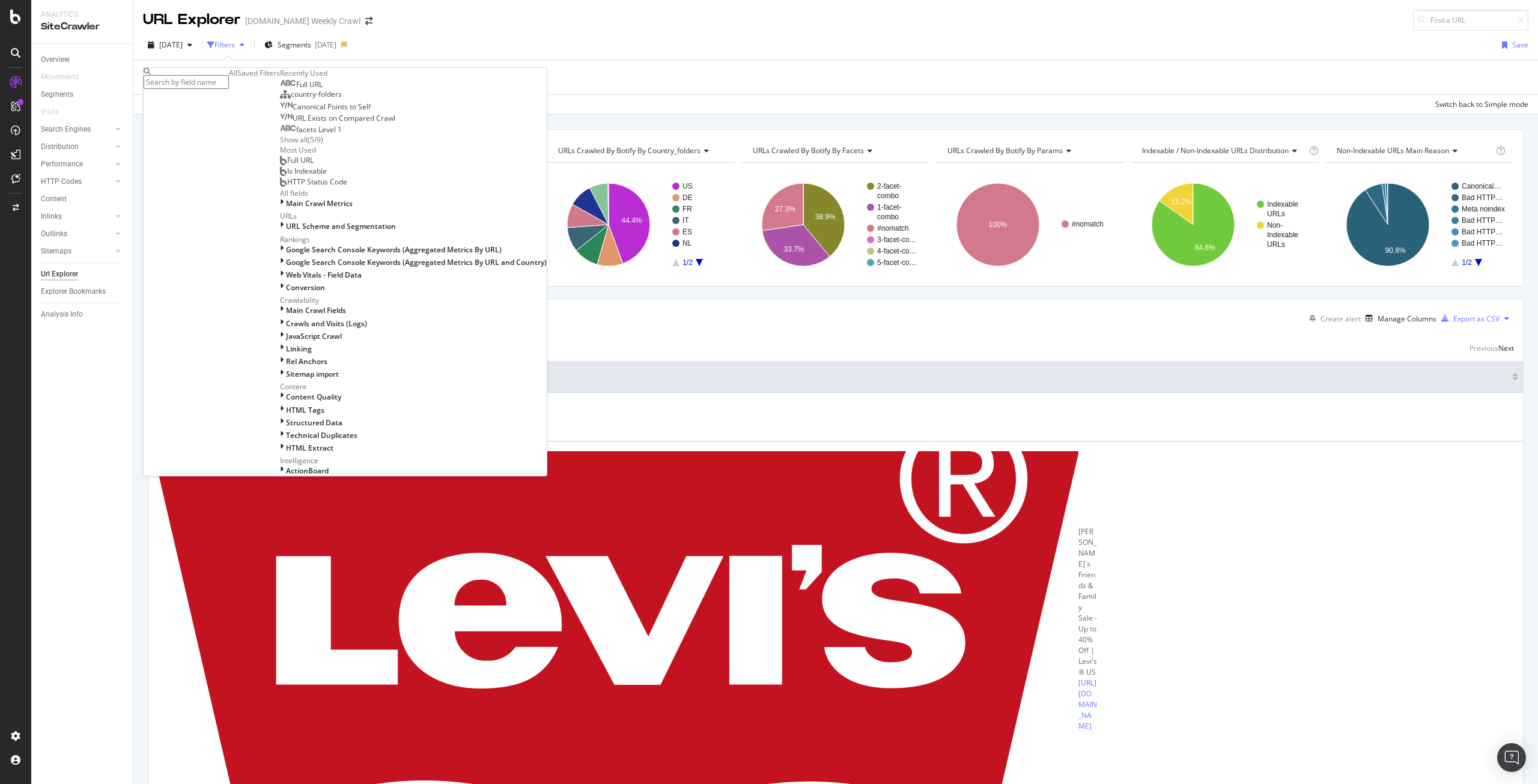
click at [296, 90] on span "Full URL" at bounding box center [309, 84] width 27 height 10
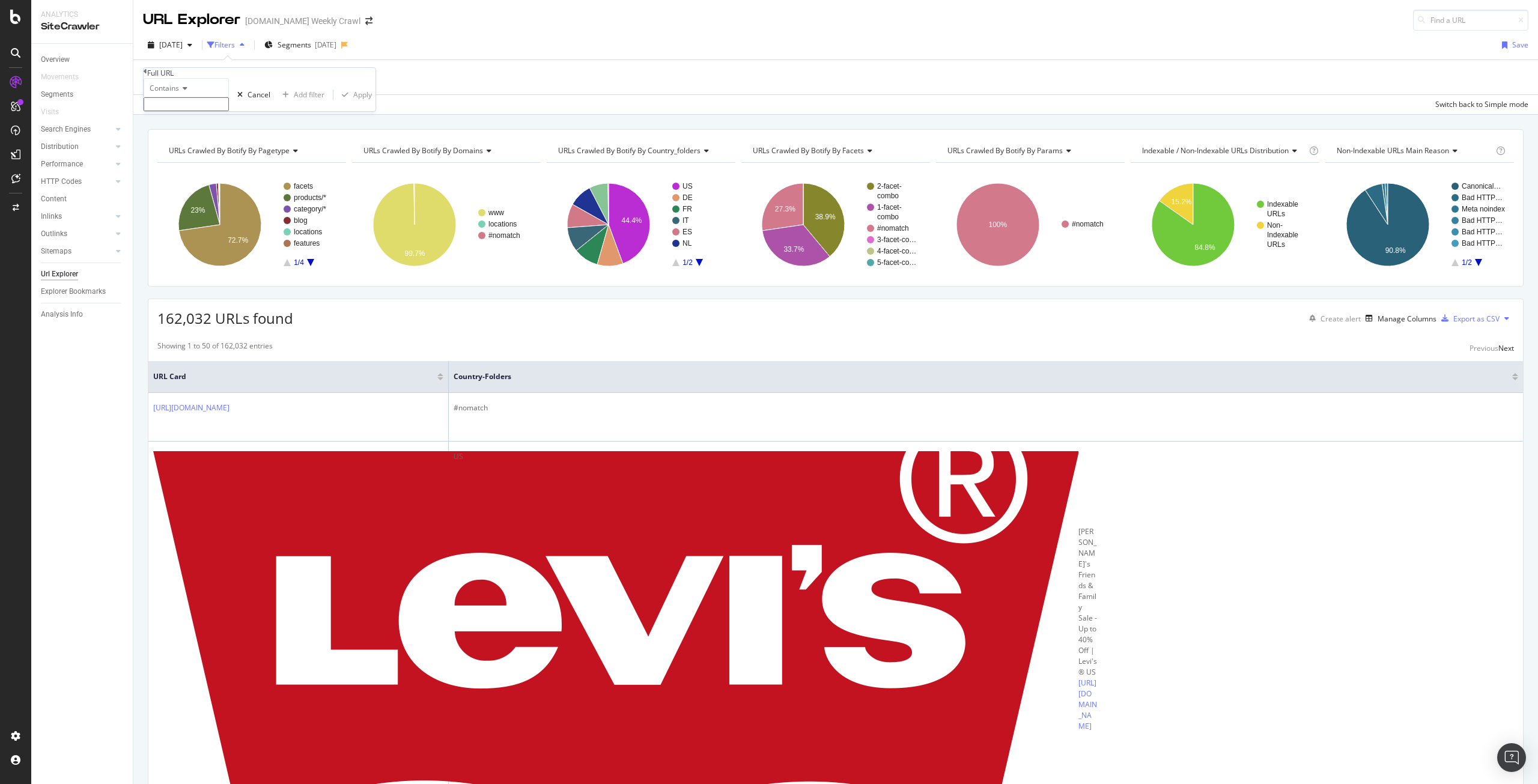
click at [197, 111] on input "text" at bounding box center [186, 104] width 85 height 14
type input "page="
click at [353, 103] on div "Apply" at bounding box center [362, 98] width 18 height 10
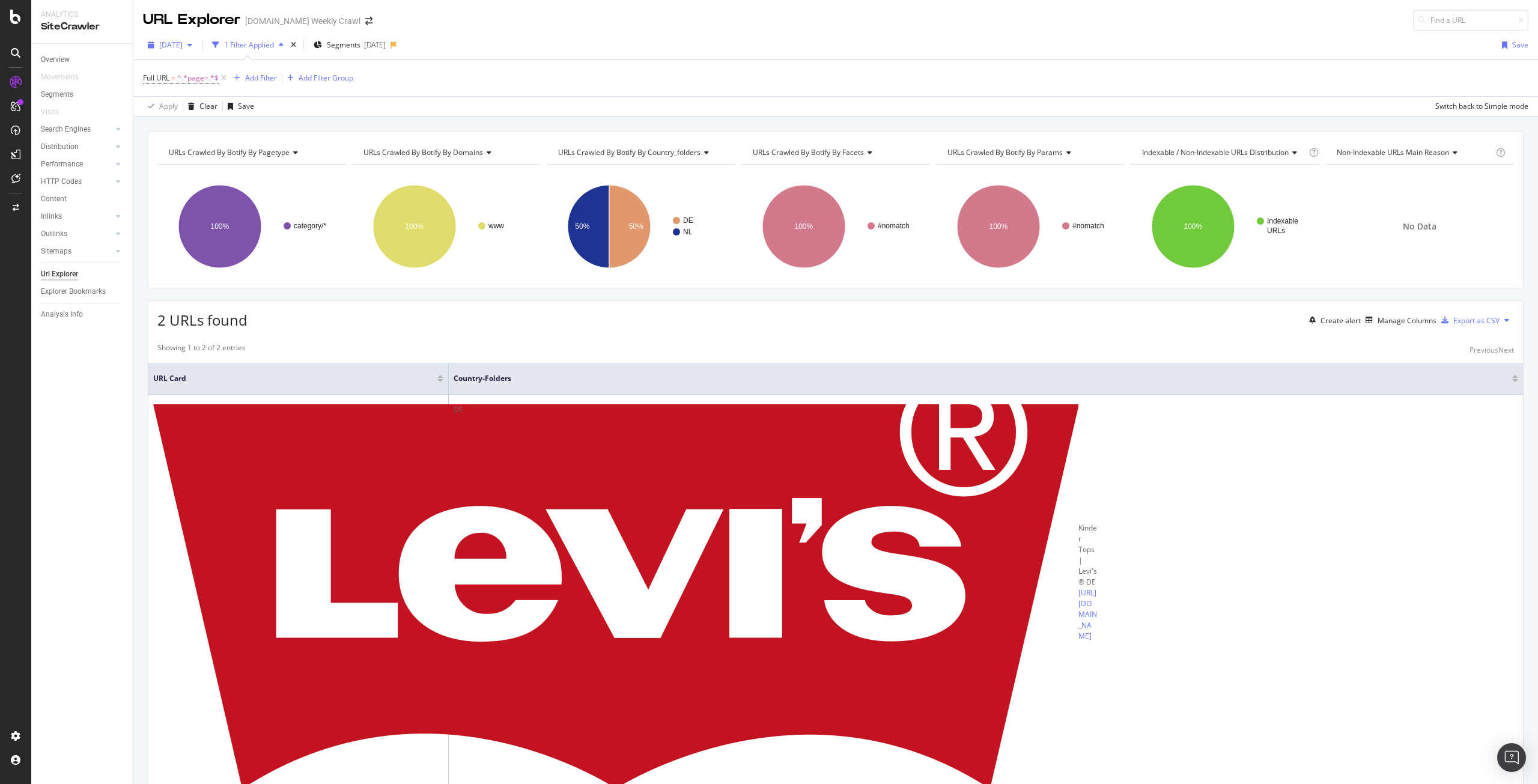
click at [183, 49] on span "2023 Sep. 29th" at bounding box center [171, 44] width 23 height 10
click at [191, 86] on div "2025 Sep. 25th" at bounding box center [178, 88] width 34 height 11
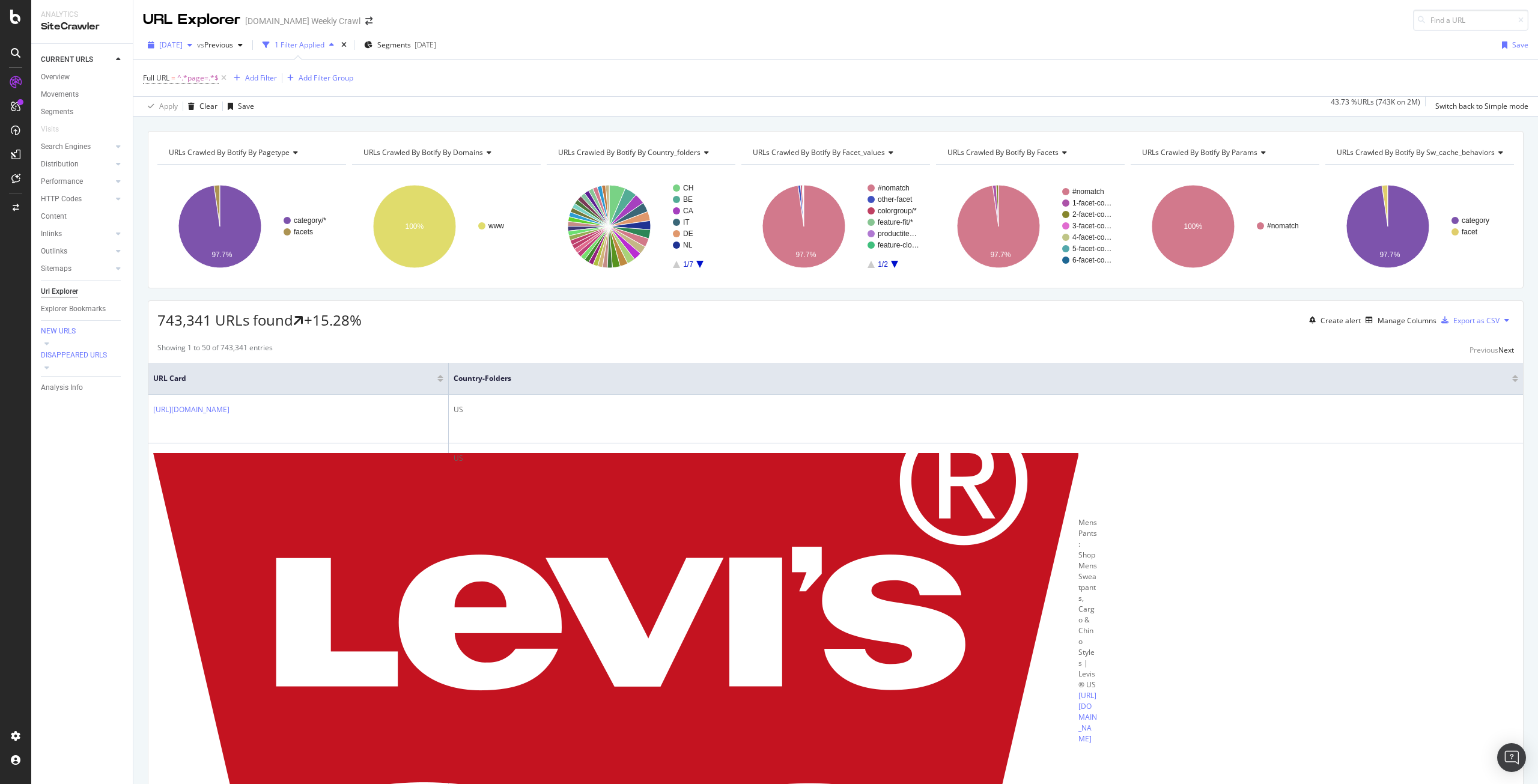
click at [183, 48] on span "2025 Sep. 25th" at bounding box center [171, 44] width 23 height 10
click at [203, 132] on div "2025 Sep. 11th" at bounding box center [193, 133] width 65 height 11
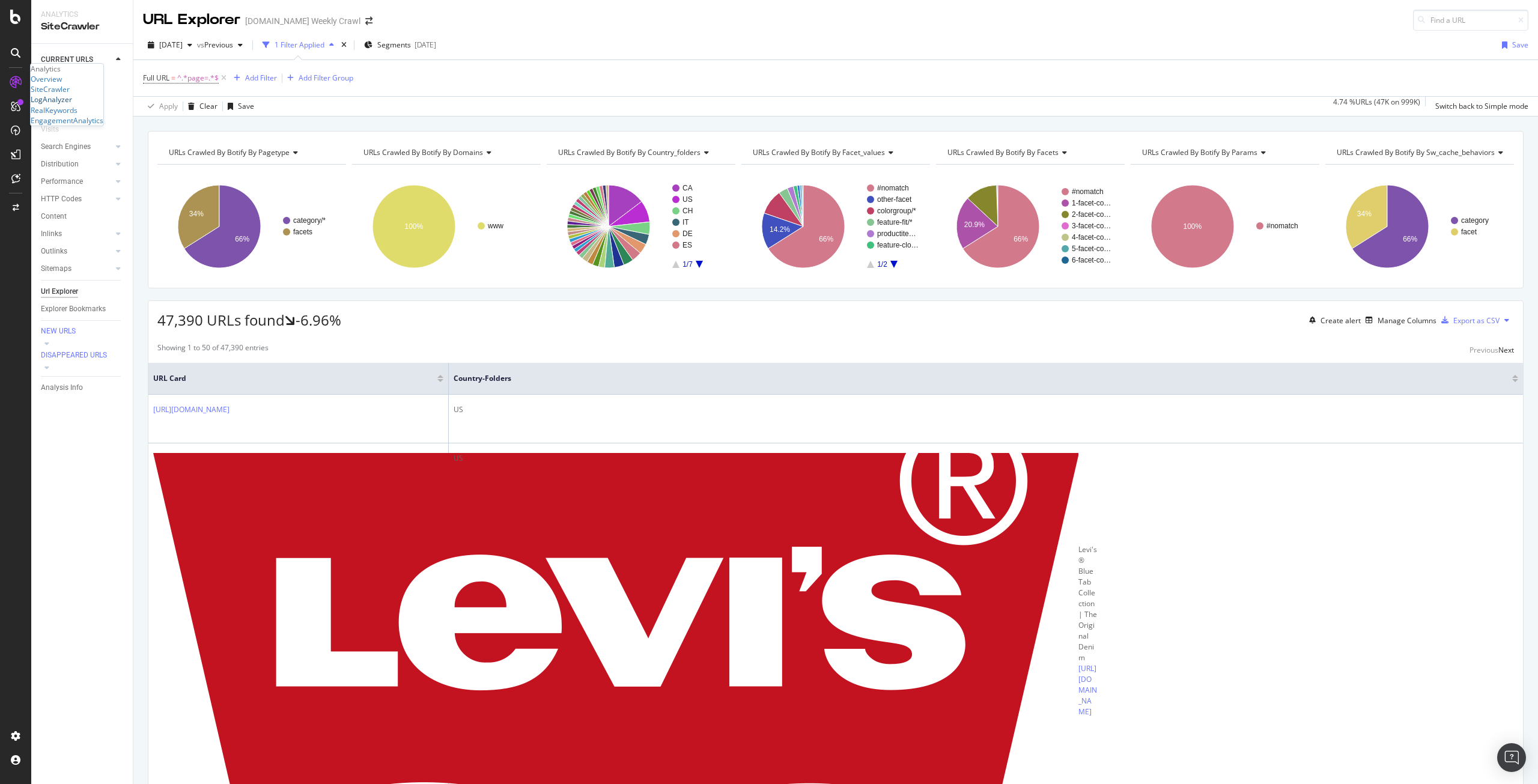
click at [72, 105] on div "LogAnalyzer" at bounding box center [51, 99] width 41 height 10
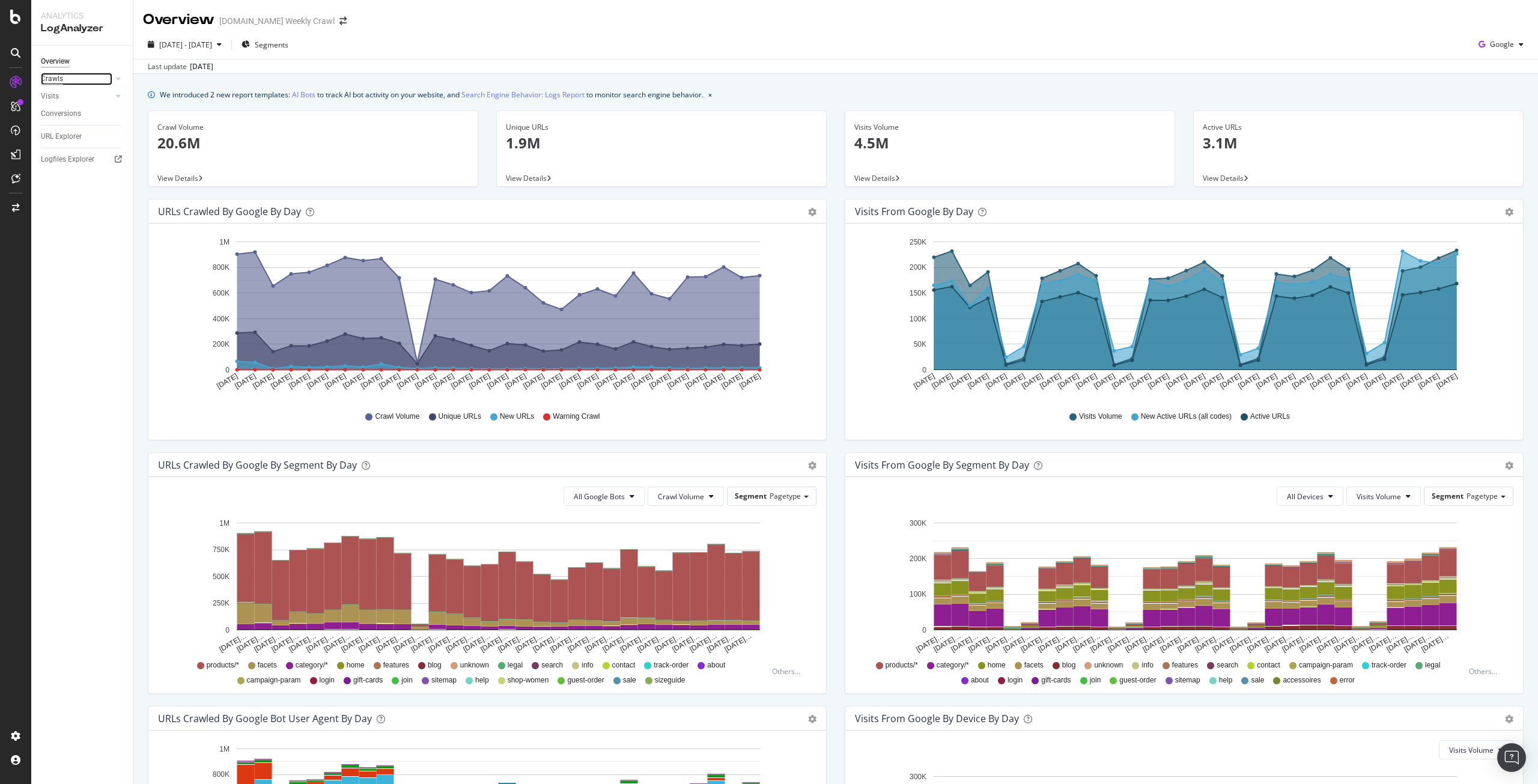
click at [44, 81] on div "Crawls" at bounding box center [52, 79] width 22 height 13
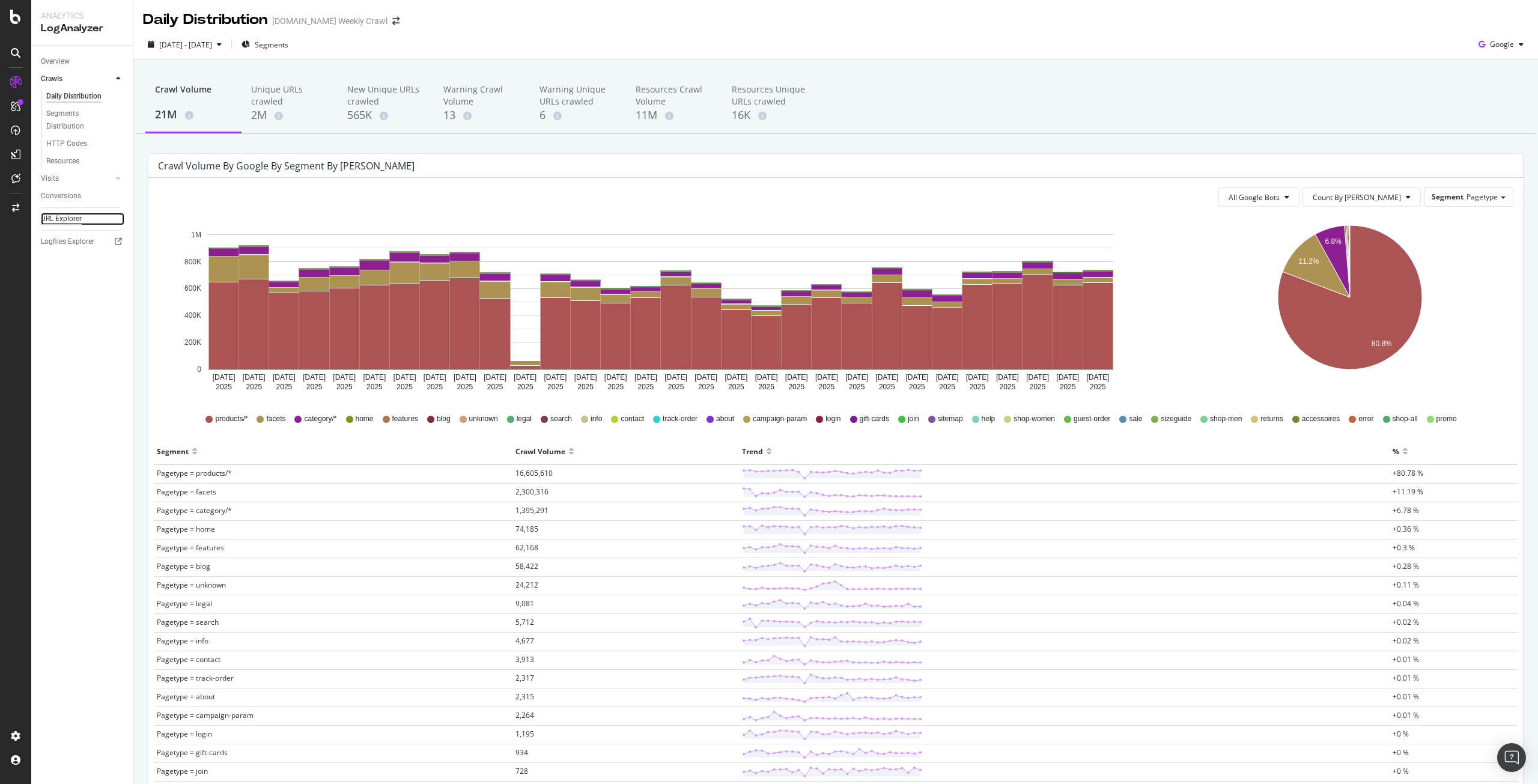
click at [67, 219] on div "URL Explorer" at bounding box center [61, 219] width 41 height 13
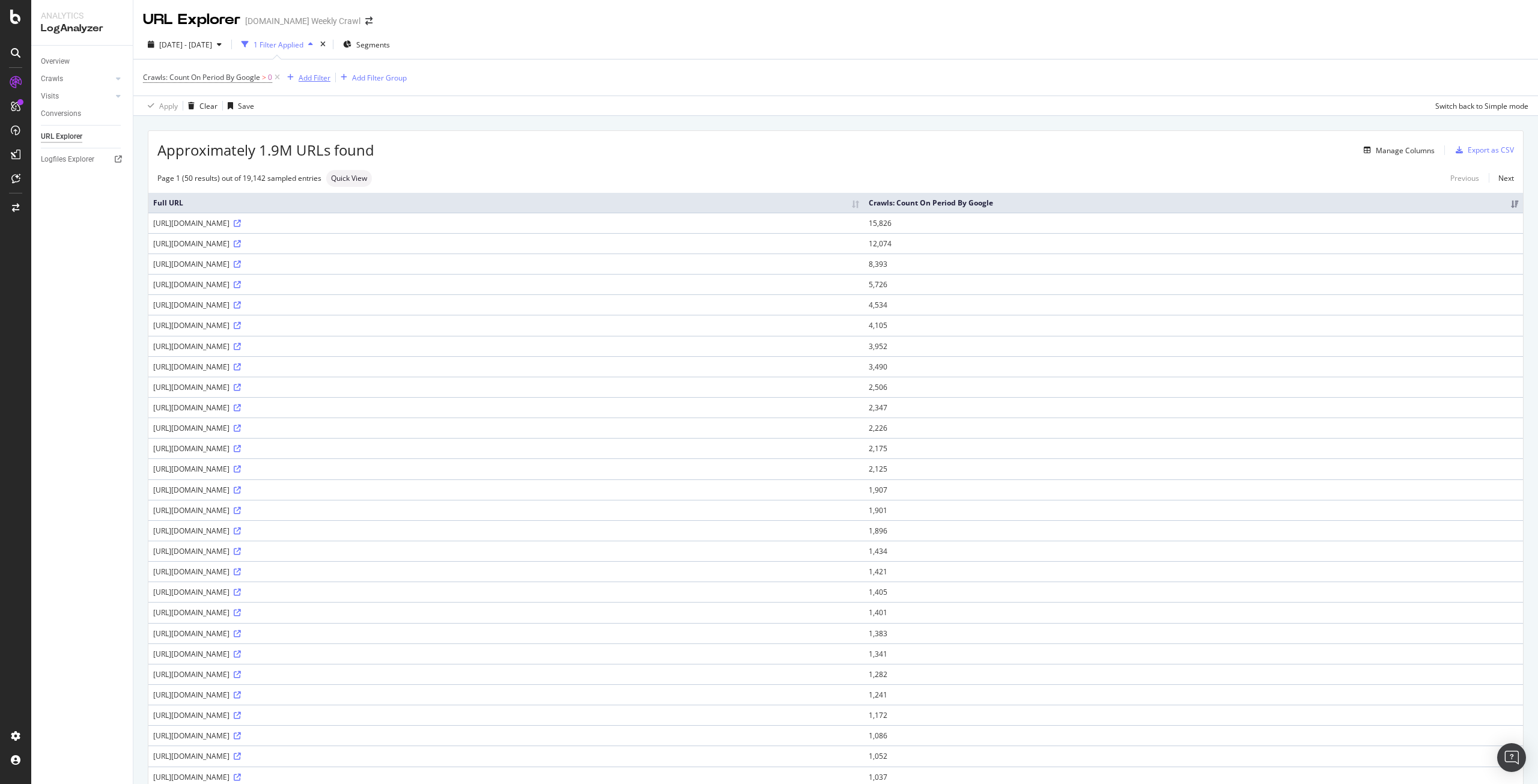
click at [312, 78] on div "Add Filter" at bounding box center [314, 78] width 32 height 10
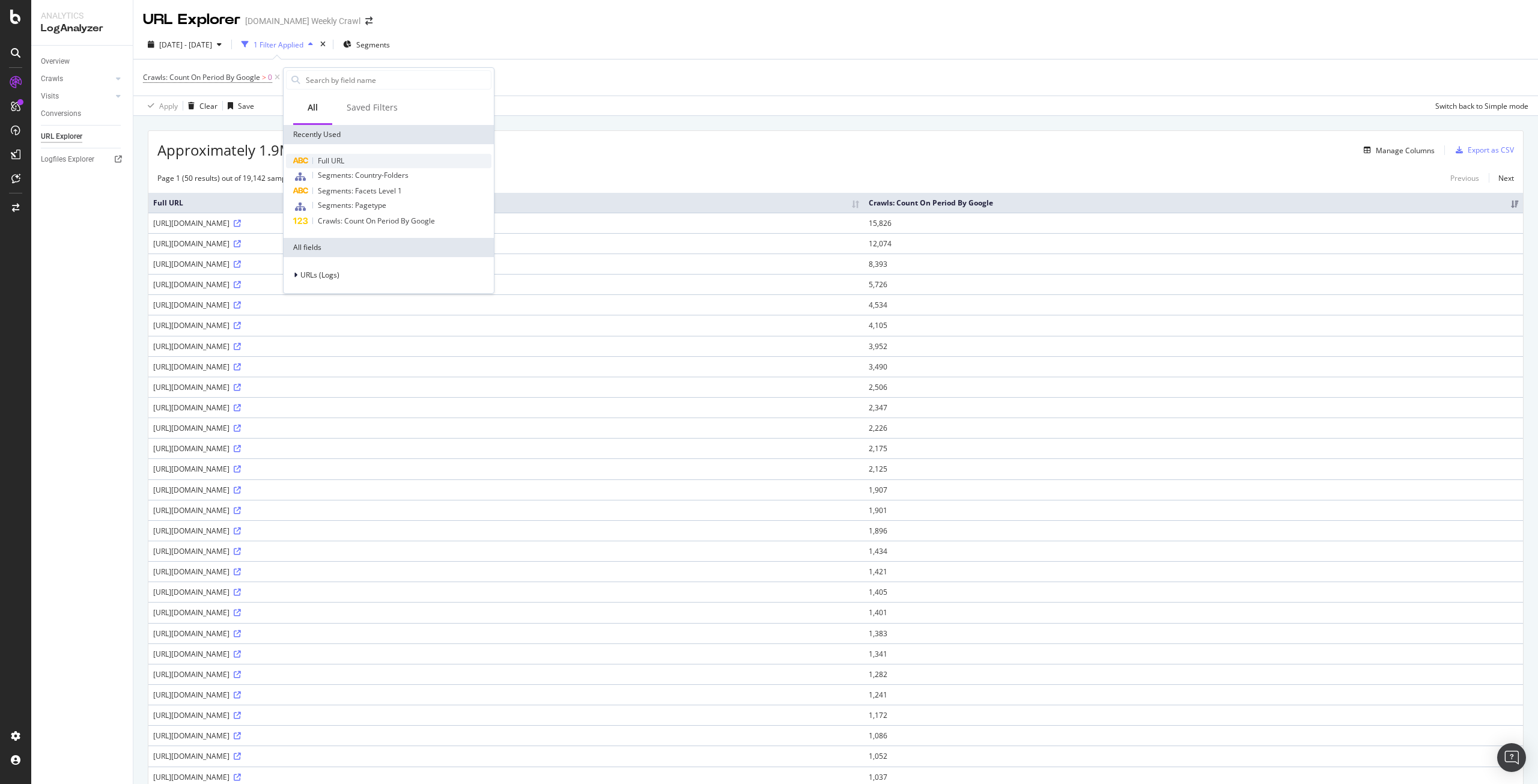
click at [339, 165] on span "Full URL" at bounding box center [331, 160] width 27 height 10
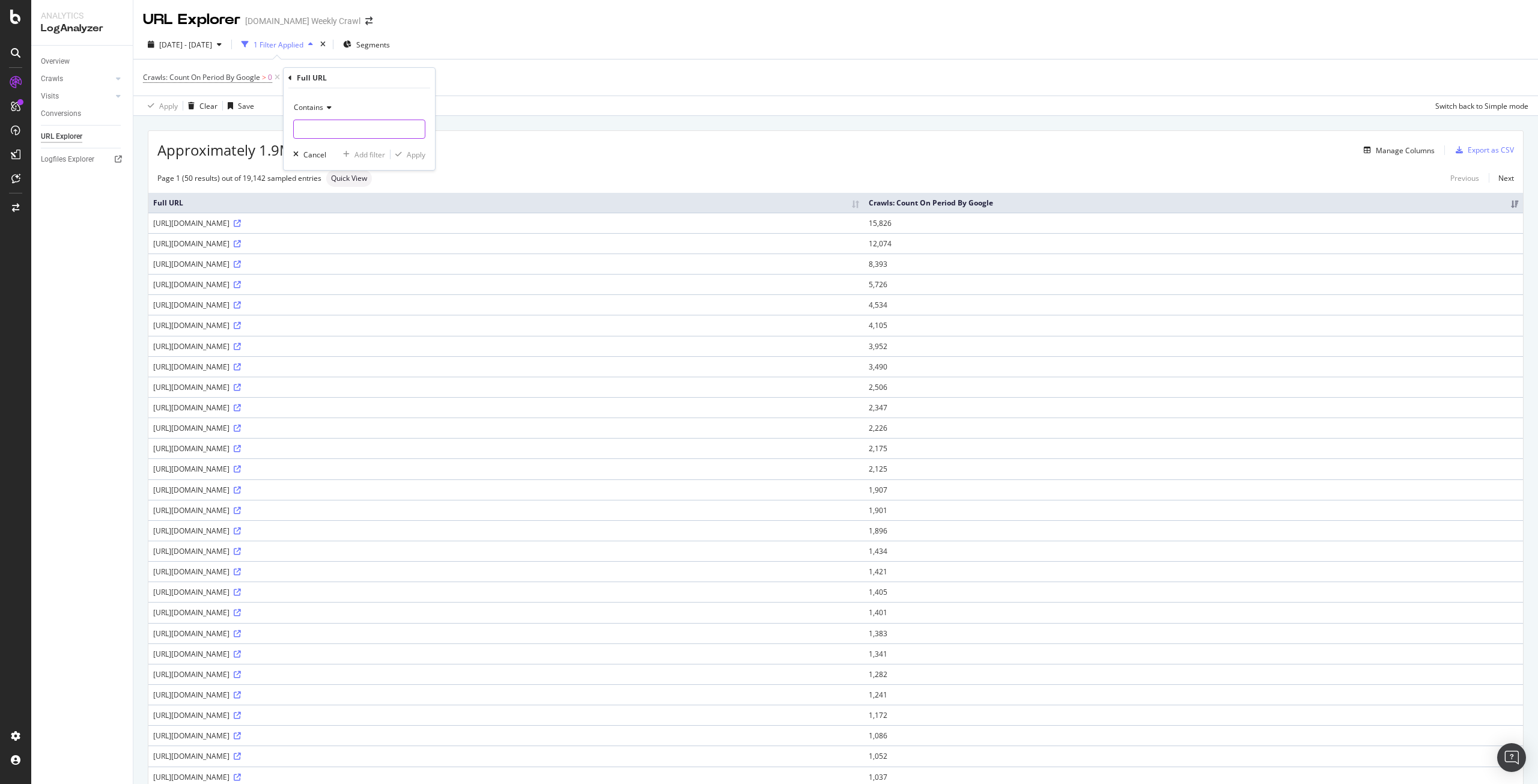
click at [341, 135] on input "text" at bounding box center [359, 129] width 131 height 19
type input "page=13"
click at [410, 151] on div "Apply" at bounding box center [416, 154] width 18 height 10
click at [52, 79] on div "Crawls" at bounding box center [52, 79] width 22 height 13
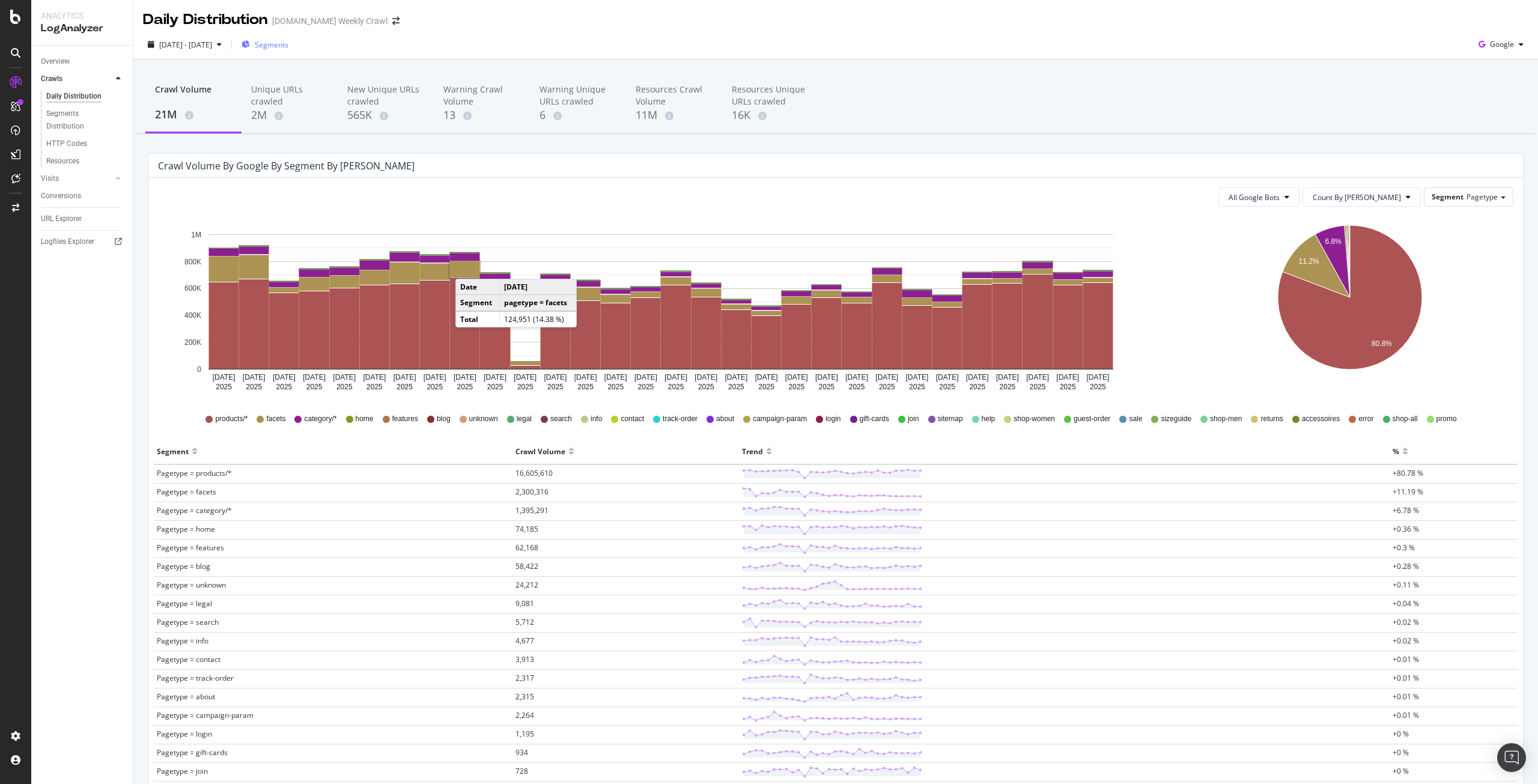
click at [288, 44] on span "Segments" at bounding box center [271, 44] width 33 height 10
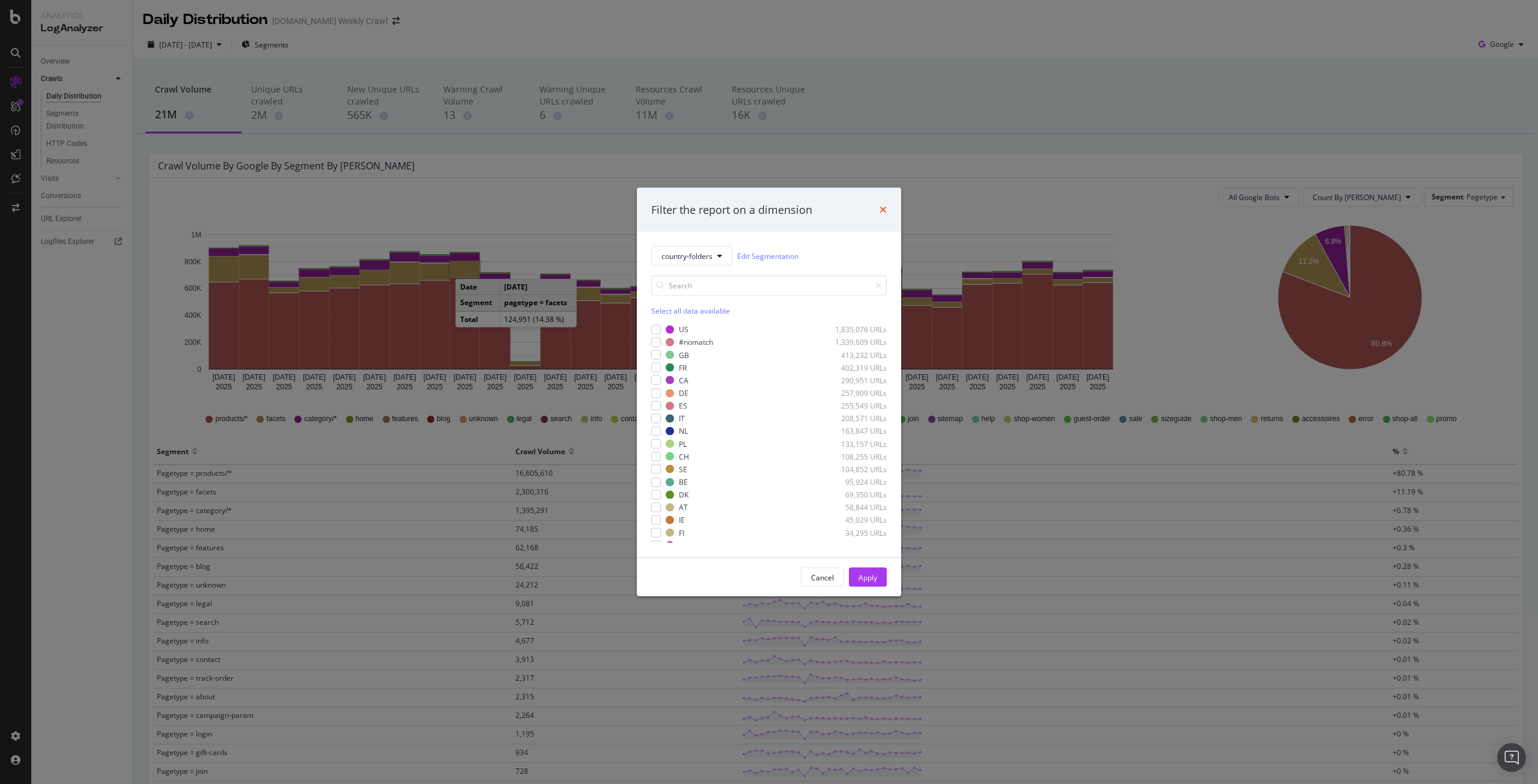
click at [886, 209] on icon "times" at bounding box center [883, 209] width 7 height 10
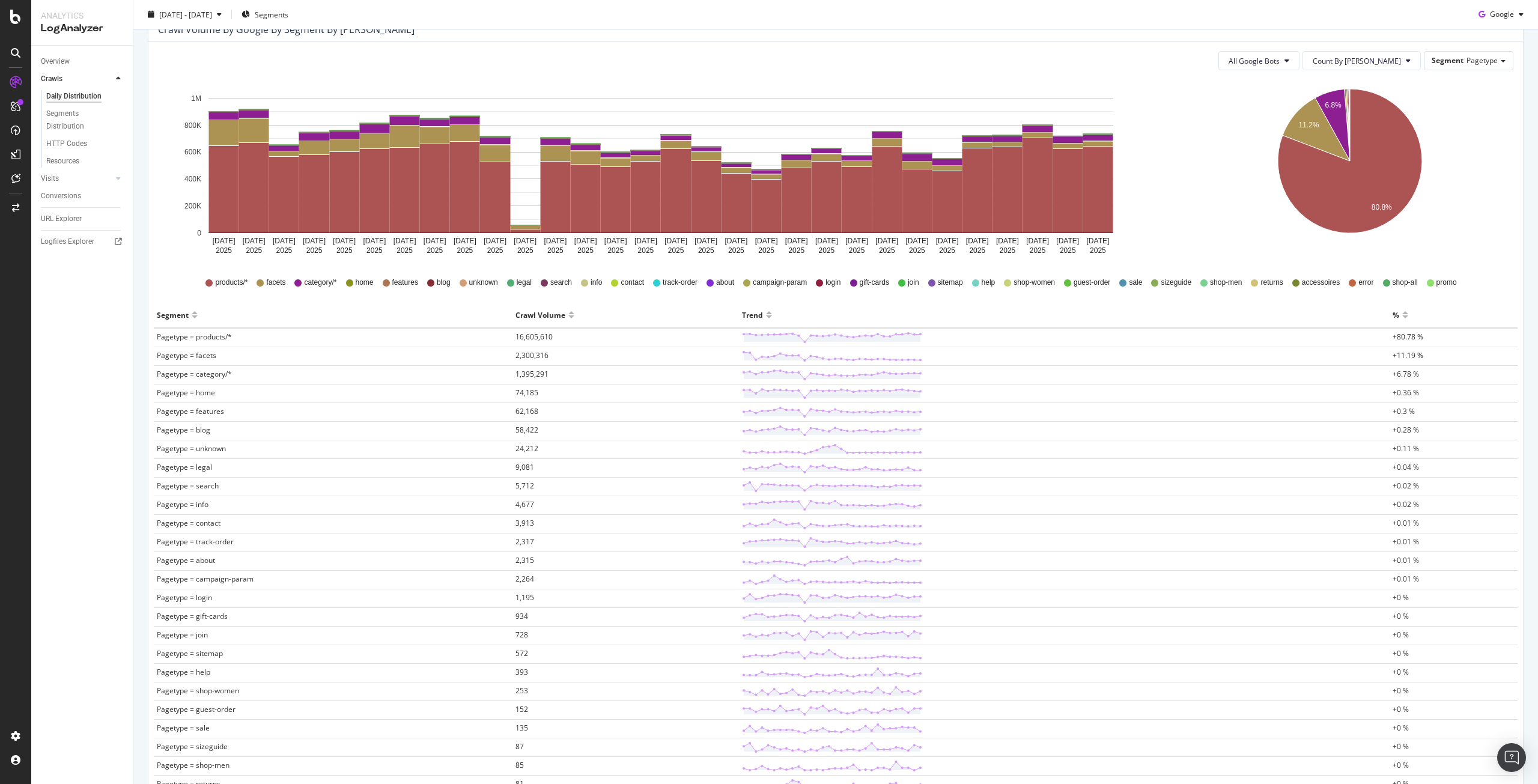
scroll to position [147, 0]
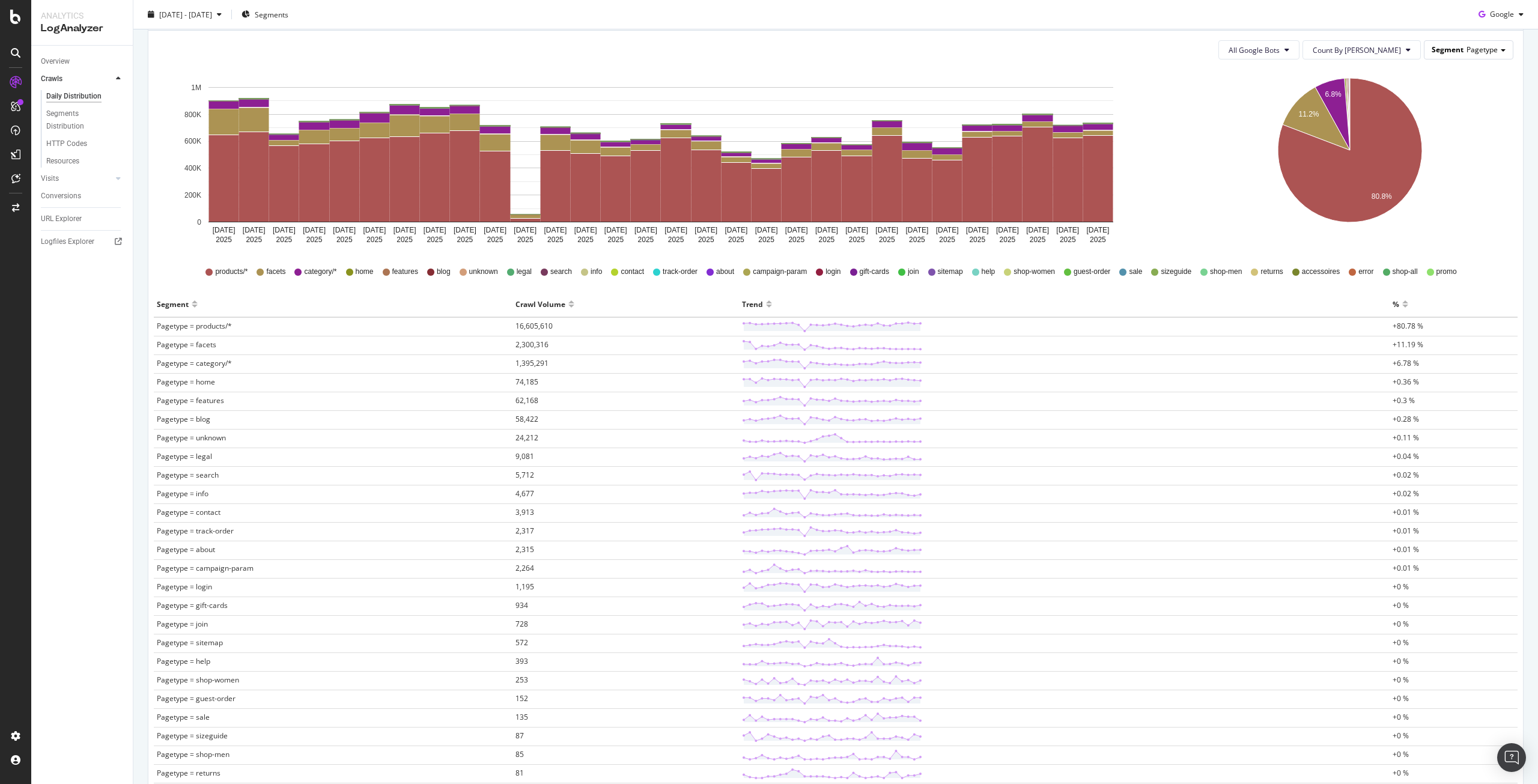
click at [1479, 51] on span "Pagetype" at bounding box center [1482, 49] width 31 height 10
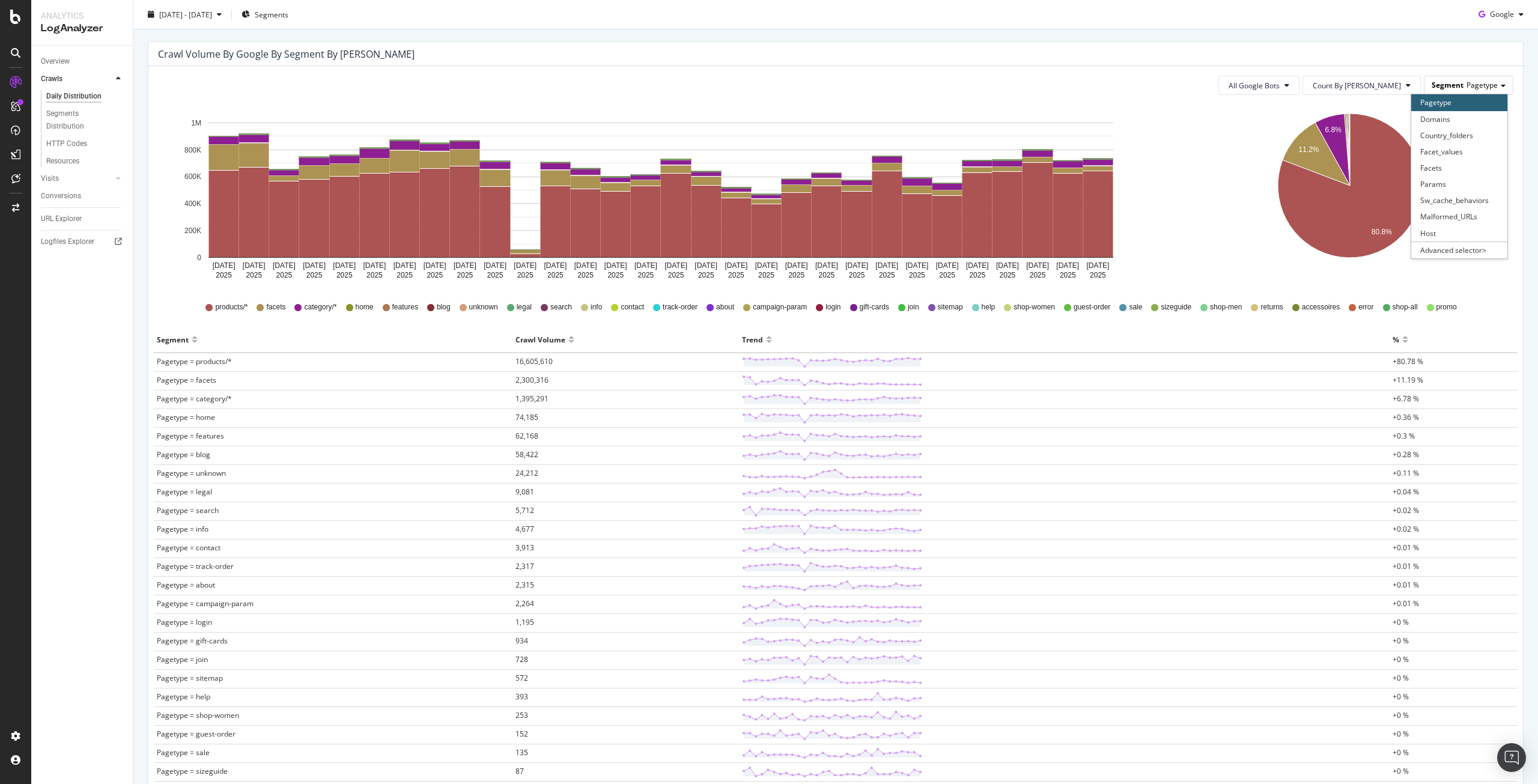
scroll to position [112, 0]
click at [1441, 182] on div "Params" at bounding box center [1459, 184] width 96 height 16
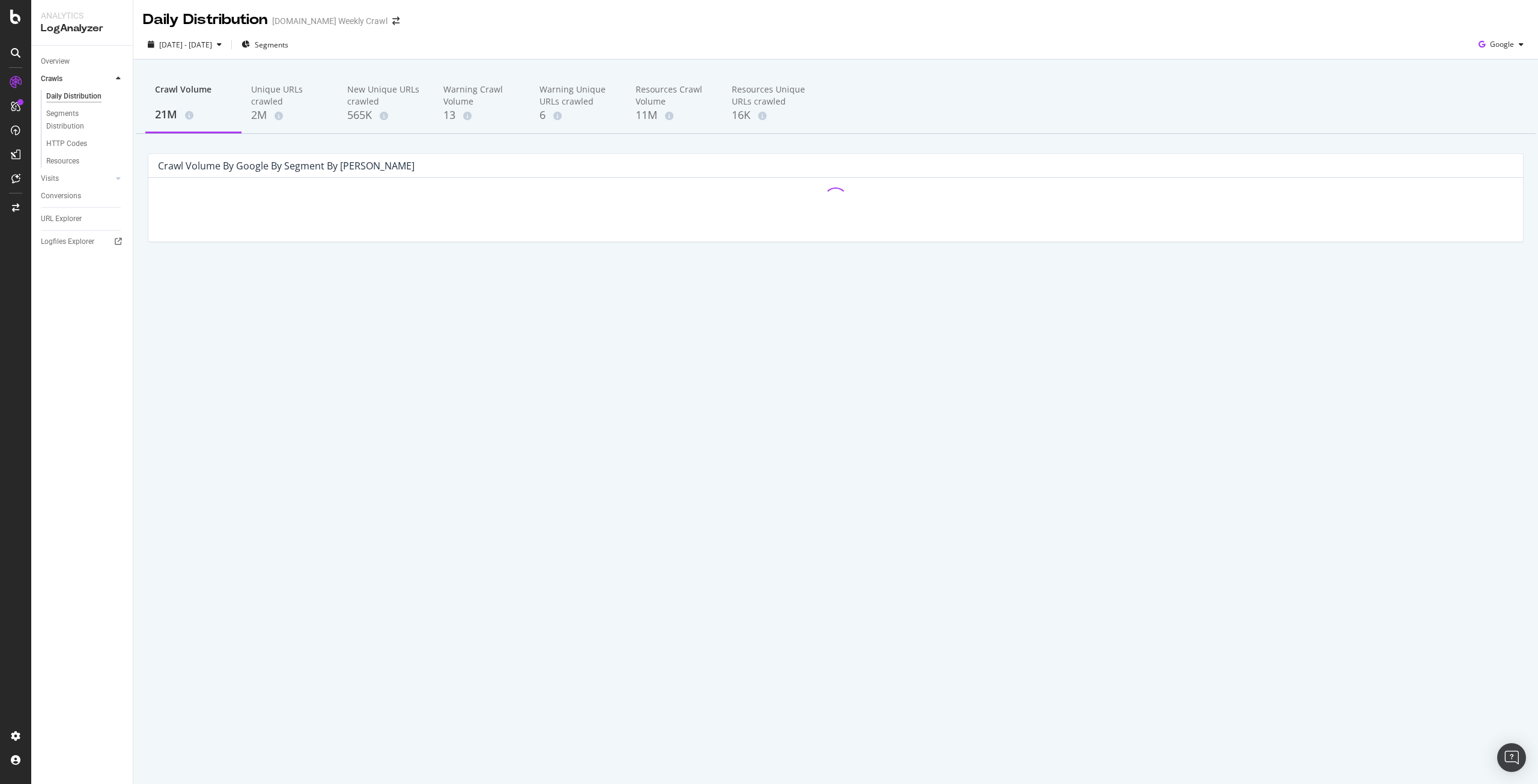
scroll to position [0, 0]
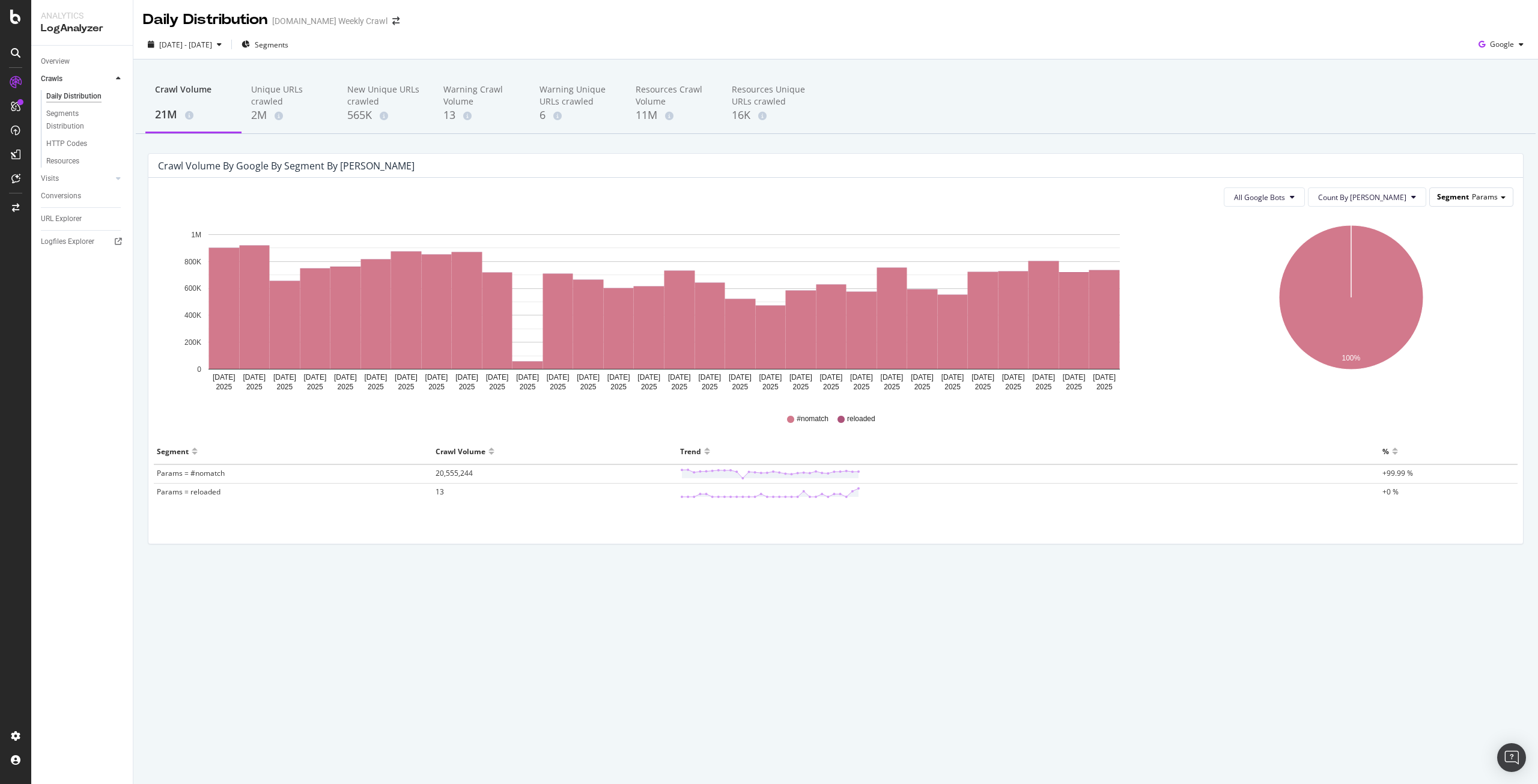
drag, startPoint x: 1446, startPoint y: 189, endPoint x: 1486, endPoint y: 201, distance: 41.8
click at [1486, 201] on span "Params" at bounding box center [1485, 197] width 26 height 10
click at [1450, 363] on div "Advanced selector >" at bounding box center [1459, 361] width 96 height 17
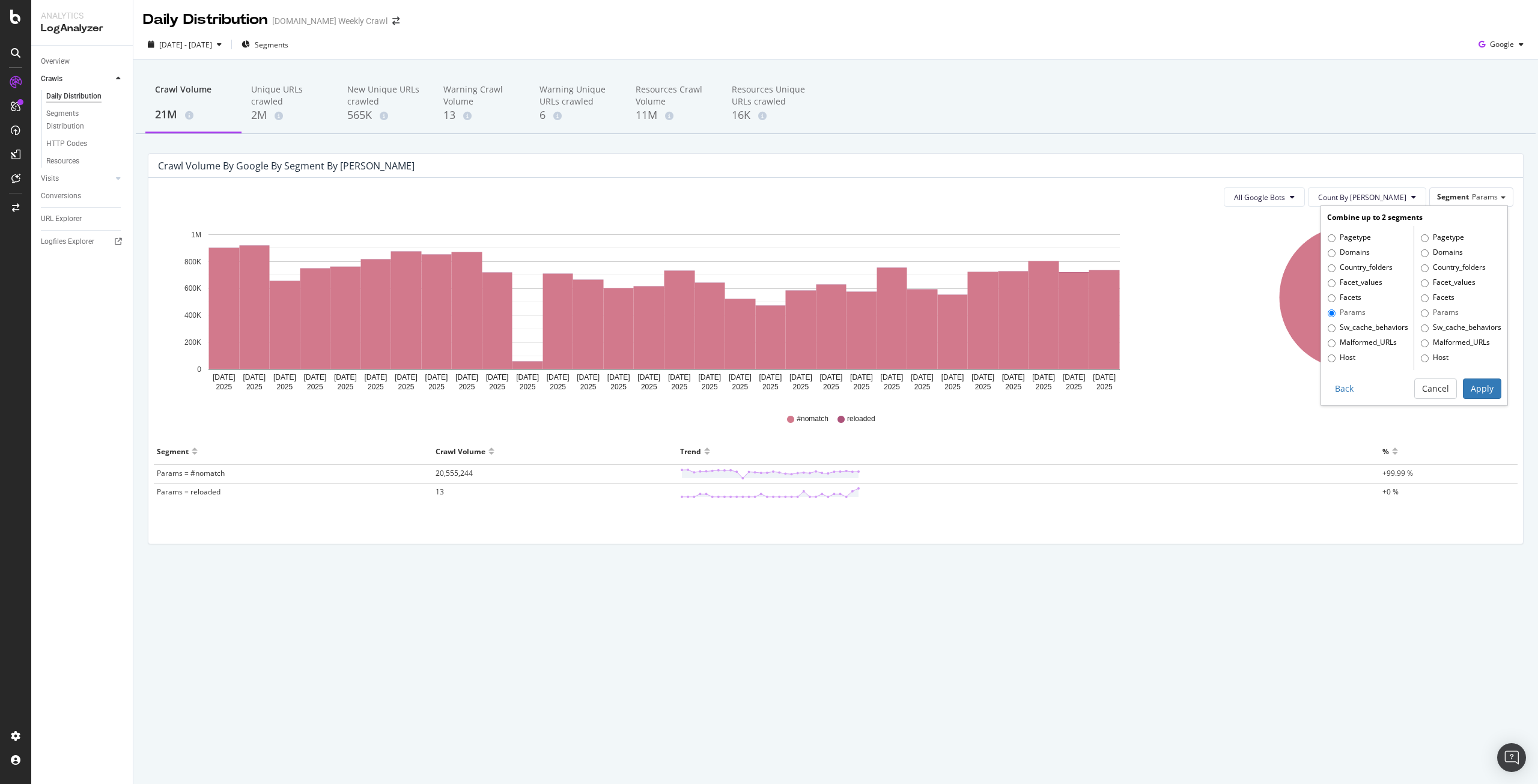
click at [1363, 239] on label "Pagetype" at bounding box center [1350, 238] width 44 height 12
click at [1336, 239] on input "Pagetype" at bounding box center [1331, 237] width 7 height 7
radio input "true"
radio input "false"
click at [1433, 422] on button "Cancel" at bounding box center [1435, 422] width 43 height 20
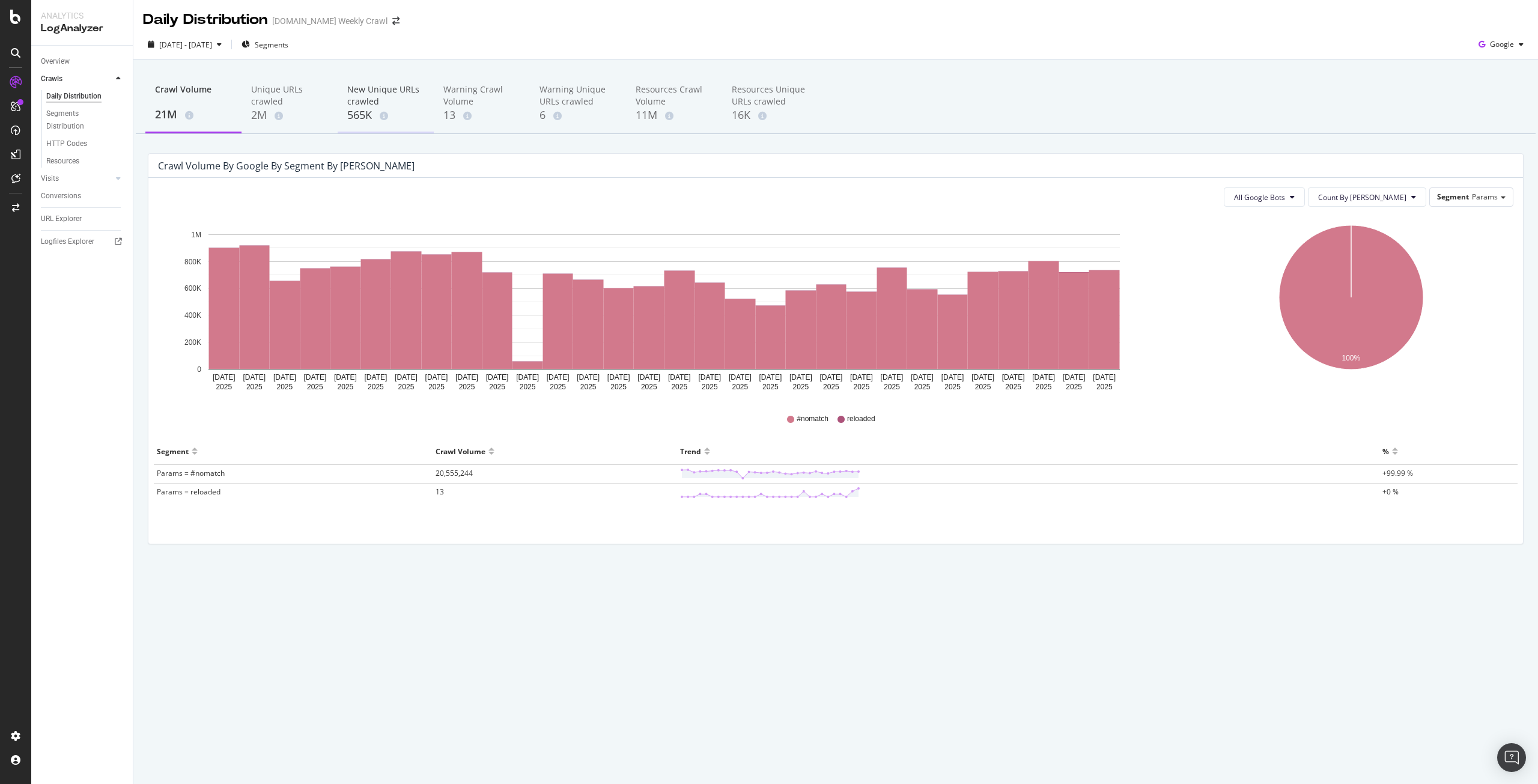
click at [362, 103] on div "New Unique URLs crawled" at bounding box center [386, 95] width 77 height 24
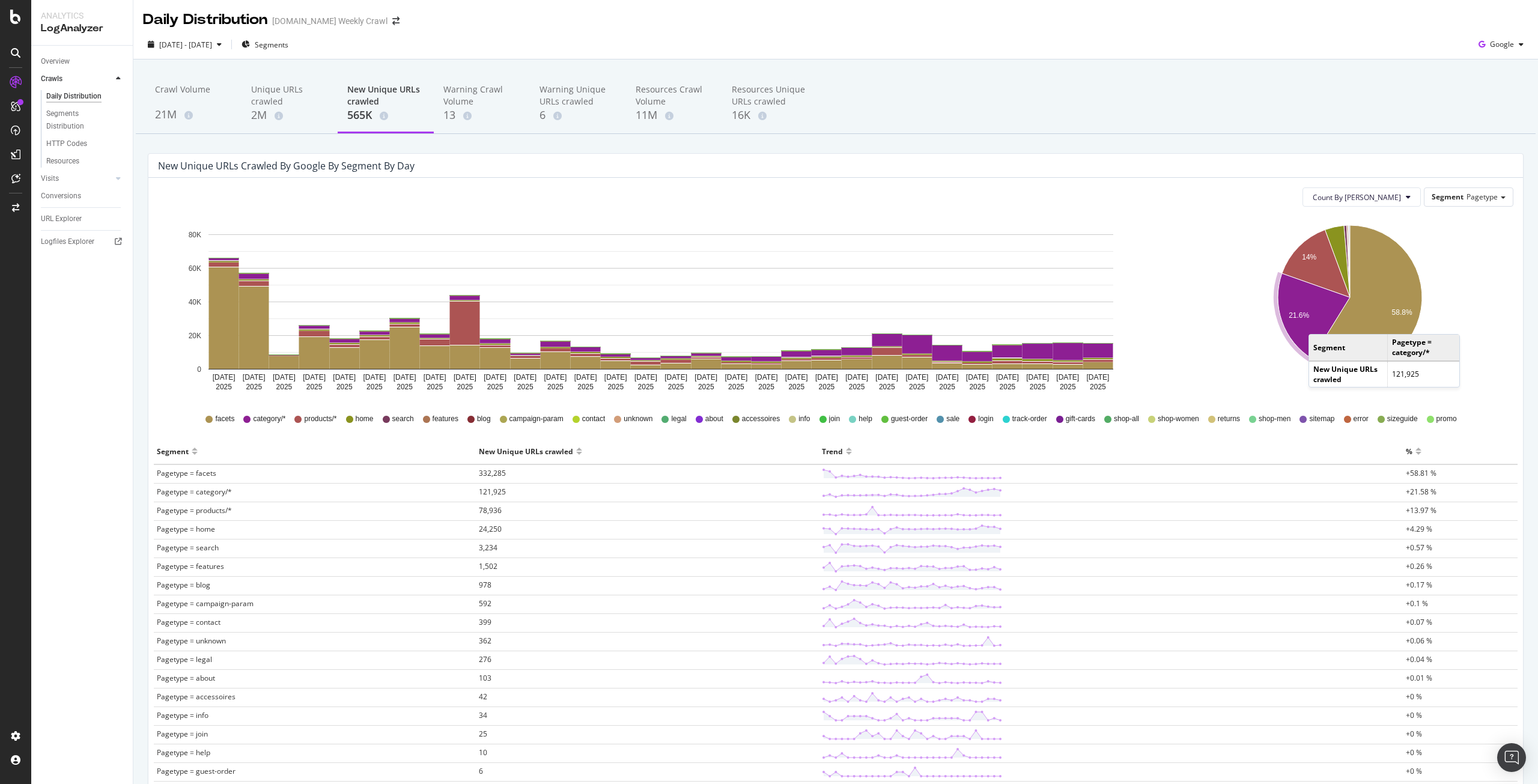
click at [1314, 322] on icon "A chart." at bounding box center [1314, 316] width 72 height 85
click at [1499, 197] on div "Segment Pagetype" at bounding box center [1469, 197] width 88 height 18
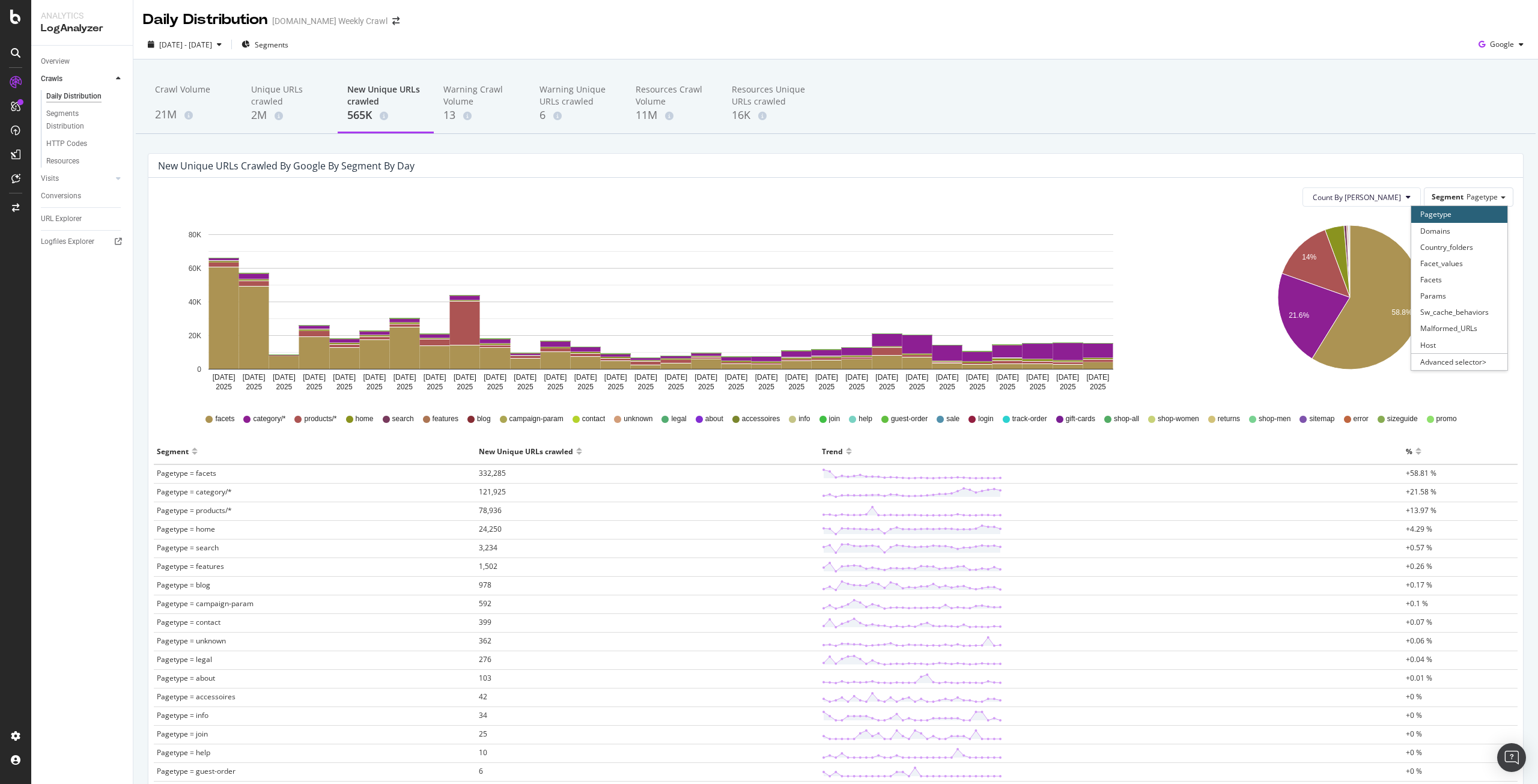
click at [1264, 228] on icon "14% 21.6% 58.8%" at bounding box center [1350, 306] width 323 height 180
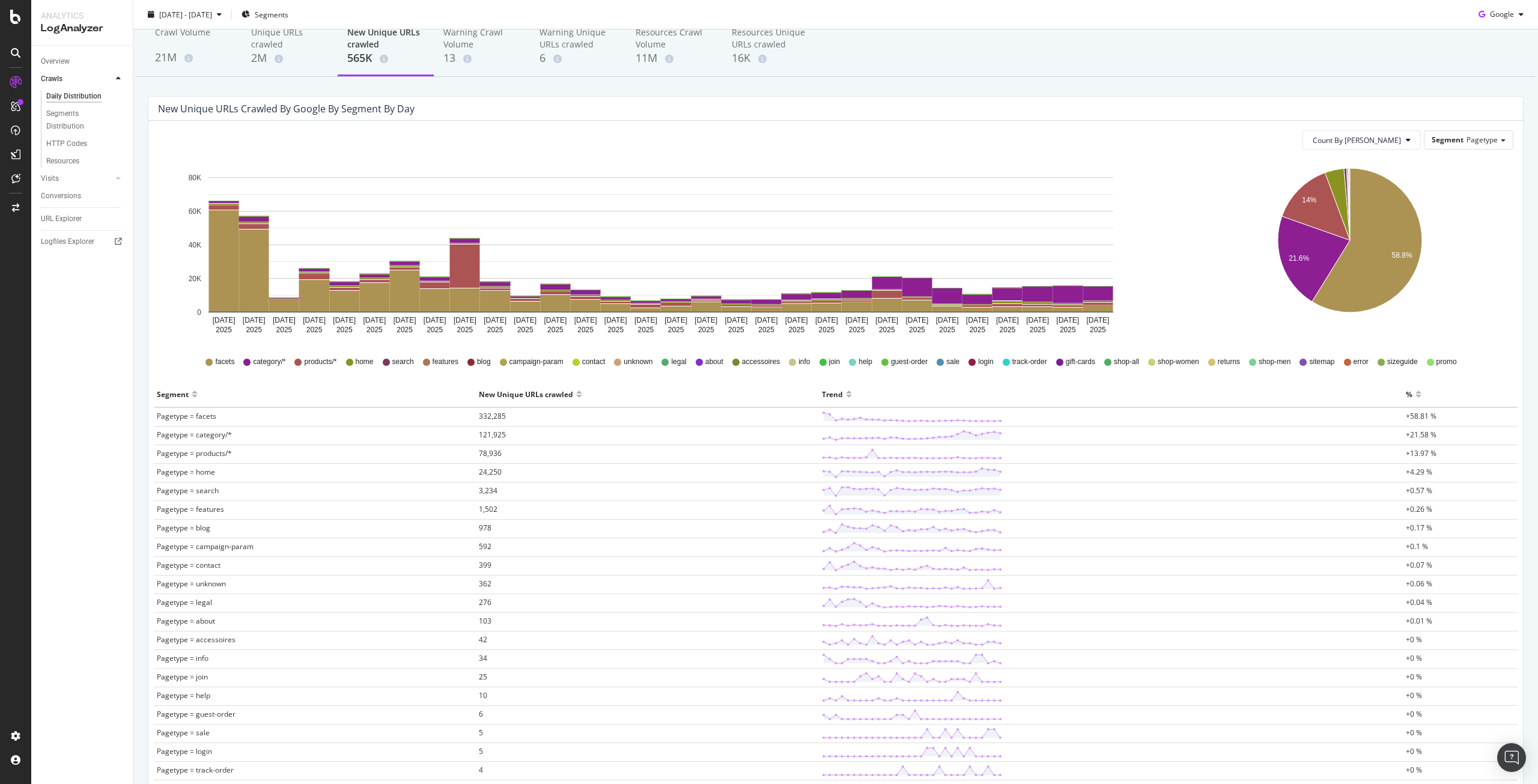
scroll to position [57, 0]
